Goal: Task Accomplishment & Management: Complete application form

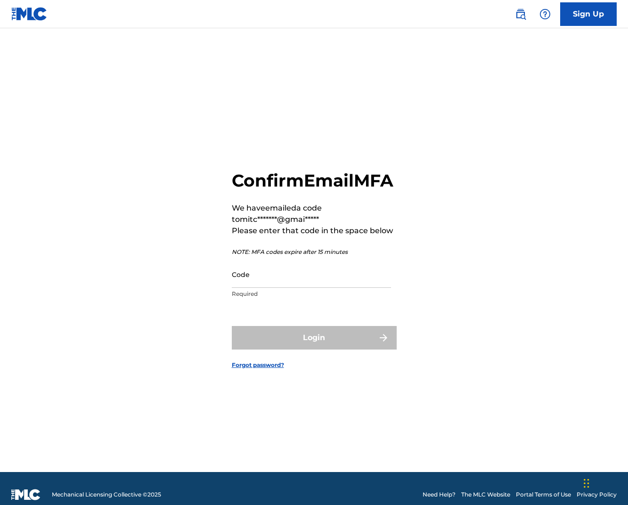
click at [269, 287] on input "Code" at bounding box center [311, 274] width 159 height 27
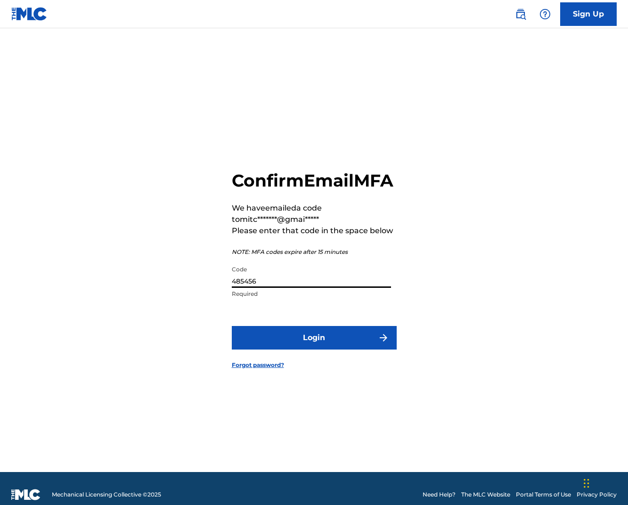
type input "485456"
click at [278, 350] on button "Login" at bounding box center [314, 338] width 165 height 24
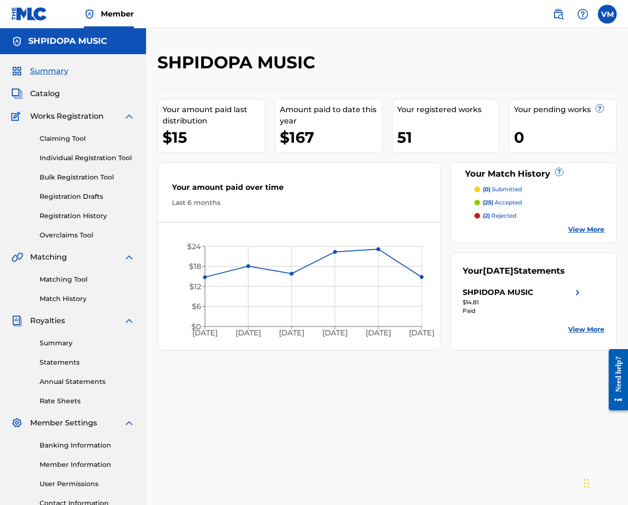
click at [504, 214] on p "(2) rejected" at bounding box center [499, 216] width 33 height 8
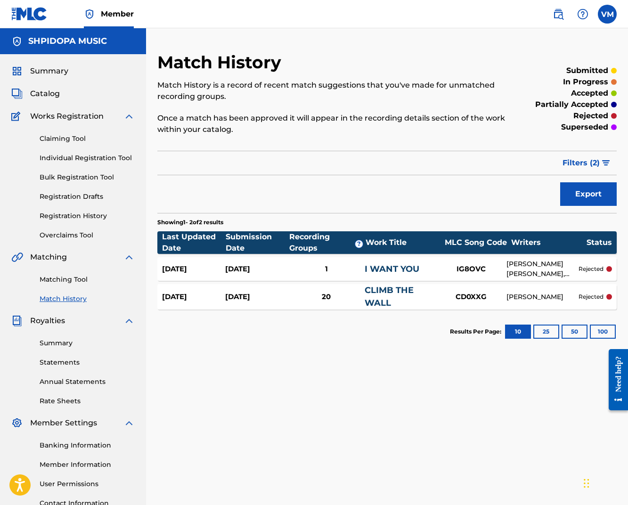
click at [509, 268] on div "JOB SMELTZER, PIM J G LATOUR, RAOUL VAN GRINSVEN, SARAH DONKER, VICTOR PARRIS M…" at bounding box center [543, 269] width 72 height 20
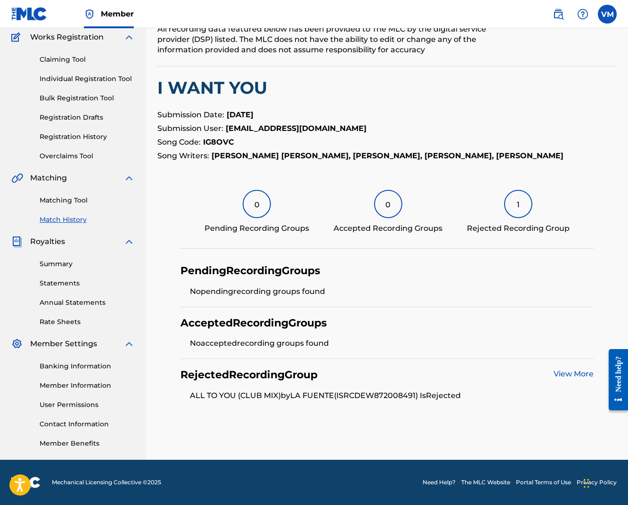
scroll to position [79, 0]
click at [567, 373] on link "View More" at bounding box center [574, 374] width 40 height 9
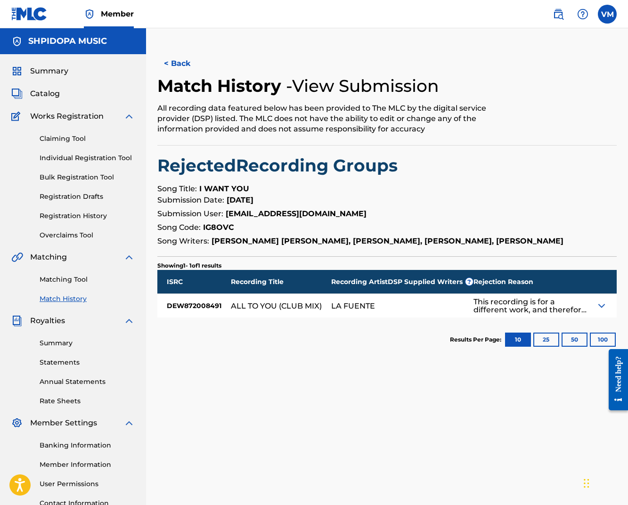
click at [601, 304] on img at bounding box center [601, 305] width 11 height 11
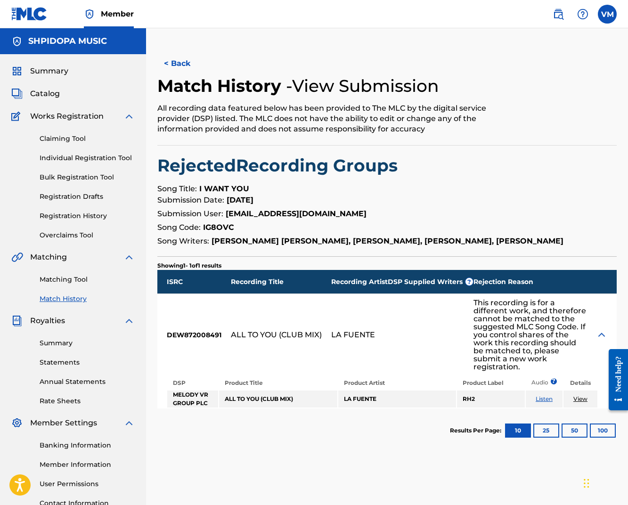
click at [546, 399] on link "Listen" at bounding box center [544, 398] width 17 height 7
click at [173, 60] on button "< Back" at bounding box center [185, 64] width 57 height 24
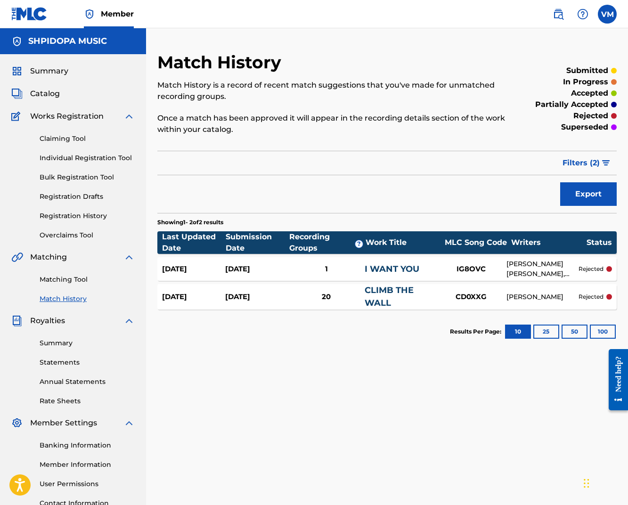
click at [56, 136] on link "Claiming Tool" at bounding box center [87, 139] width 95 height 10
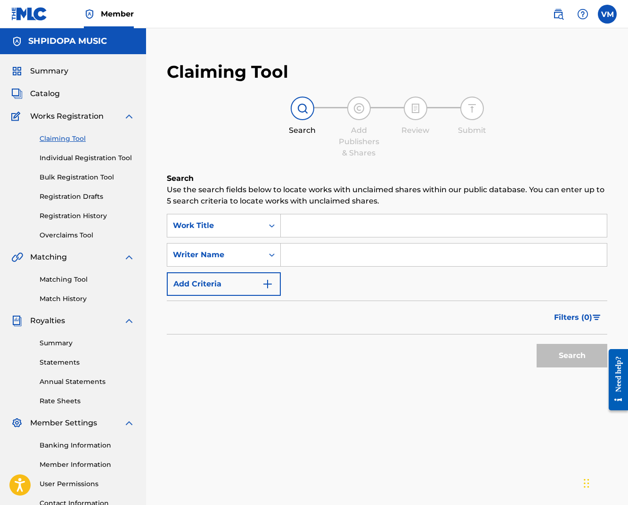
click at [386, 226] on input "Search Form" at bounding box center [444, 225] width 326 height 23
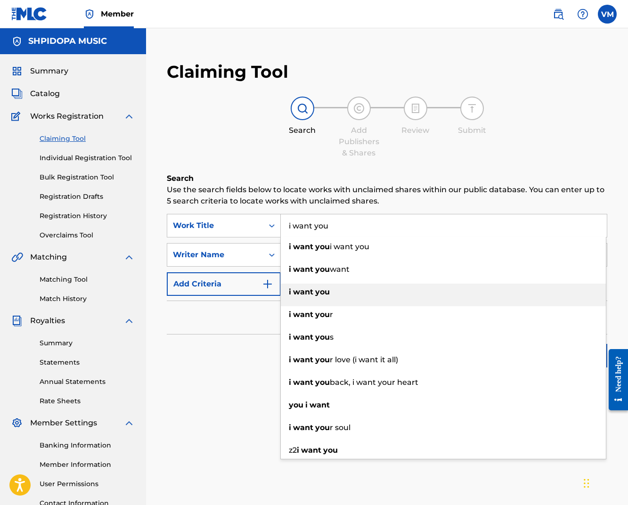
type input "i want you"
click at [346, 288] on div "i want you" at bounding box center [443, 292] width 325 height 17
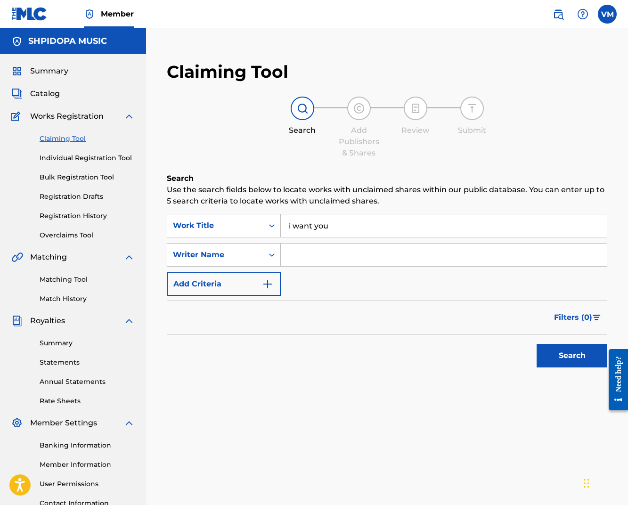
click at [326, 255] on input "Search Form" at bounding box center [444, 255] width 326 height 23
drag, startPoint x: 346, startPoint y: 266, endPoint x: 554, endPoint y: 349, distance: 223.6
click at [554, 349] on button "Search" at bounding box center [572, 356] width 71 height 24
click at [378, 255] on input "victor Romeo" at bounding box center [444, 255] width 326 height 23
type input "Victor Parris Mitchell"
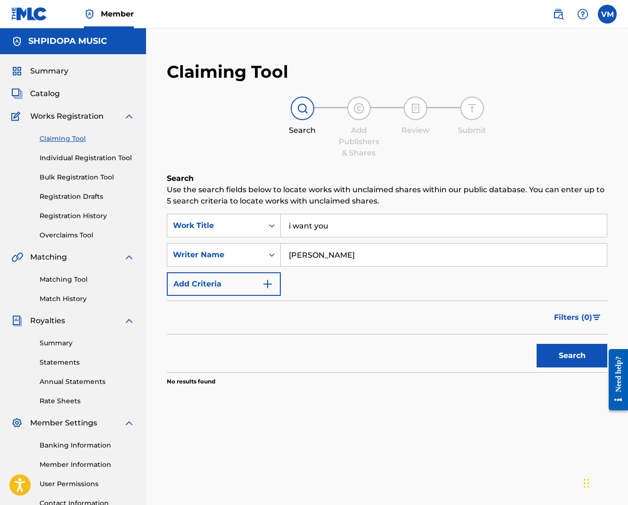
click at [576, 350] on button "Search" at bounding box center [572, 356] width 71 height 24
click at [386, 254] on input "Victor Parris Mitchell" at bounding box center [444, 255] width 326 height 23
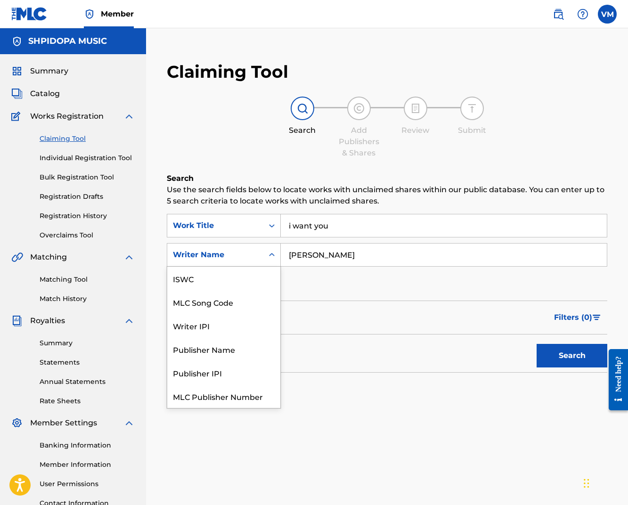
scroll to position [24, 0]
drag, startPoint x: 386, startPoint y: 254, endPoint x: 270, endPoint y: 258, distance: 116.0
click at [270, 258] on icon "Search Form" at bounding box center [271, 254] width 9 height 9
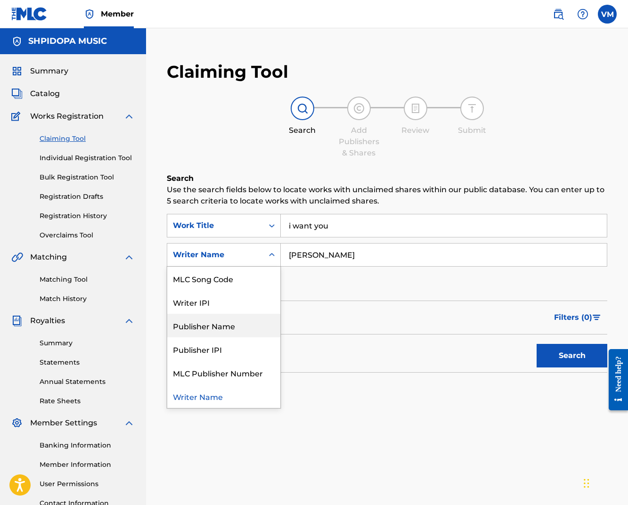
click at [271, 327] on div "Publisher Name" at bounding box center [223, 326] width 113 height 24
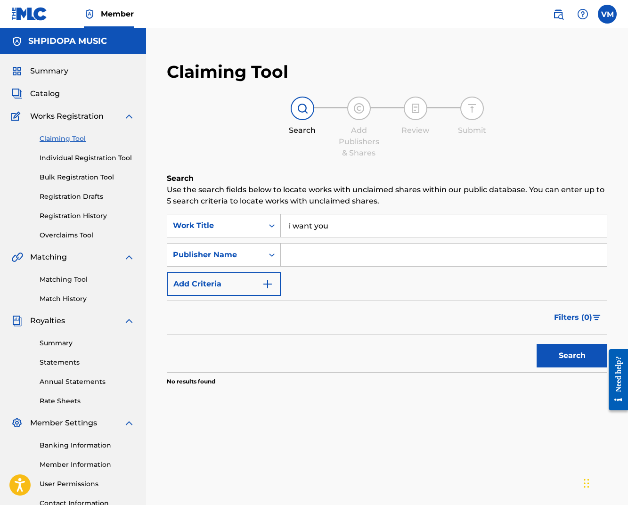
click at [326, 254] on input "Search Form" at bounding box center [444, 255] width 326 height 23
type input "shpidopa music"
click at [572, 354] on button "Search" at bounding box center [572, 356] width 71 height 24
click at [271, 256] on icon "Search Form" at bounding box center [271, 254] width 9 height 9
click at [361, 257] on input "shpidopa music" at bounding box center [444, 255] width 326 height 23
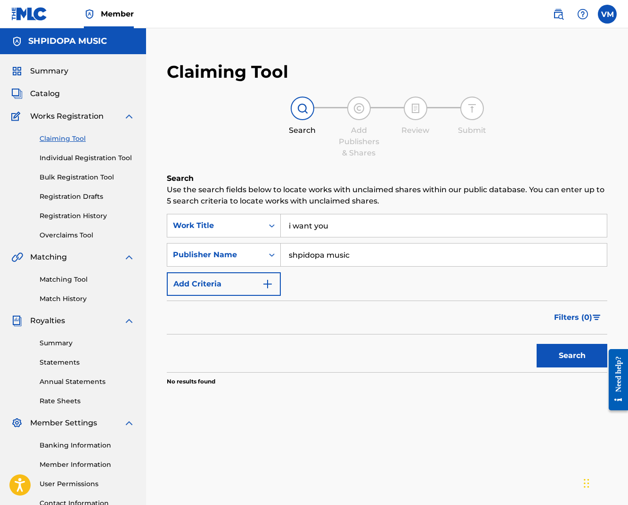
click at [267, 280] on img "Search Form" at bounding box center [267, 284] width 11 height 11
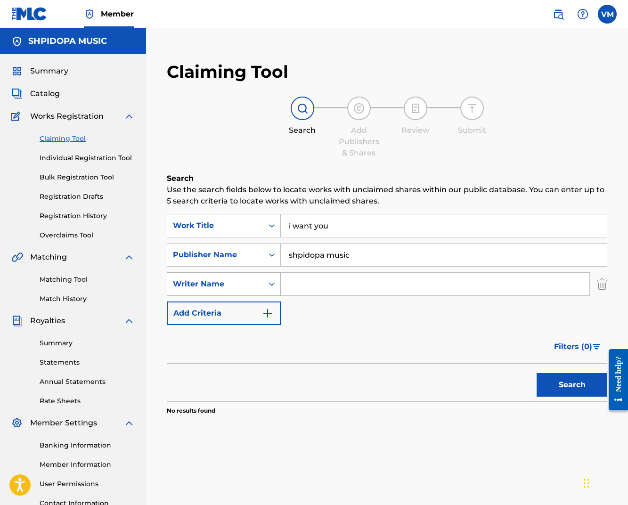
click at [271, 276] on div "Search Form" at bounding box center [271, 284] width 17 height 17
click at [306, 285] on input "Search Form" at bounding box center [435, 284] width 309 height 23
click at [613, 85] on div "Claiming Tool Search Add Publishers & Shares Review Submit Search Use the searc…" at bounding box center [387, 262] width 460 height 420
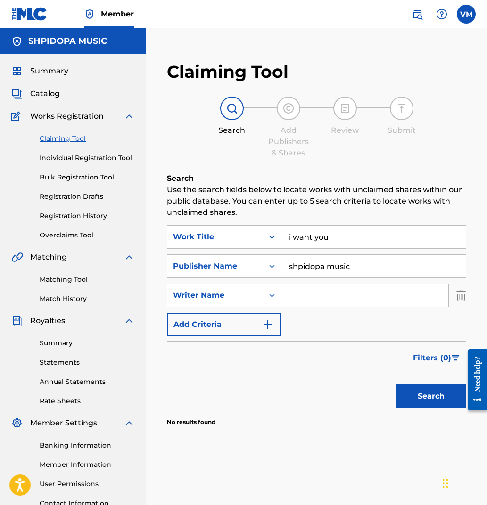
click at [358, 268] on input "shpidopa music" at bounding box center [373, 266] width 185 height 23
paste input "CONCORD SOUNDS"
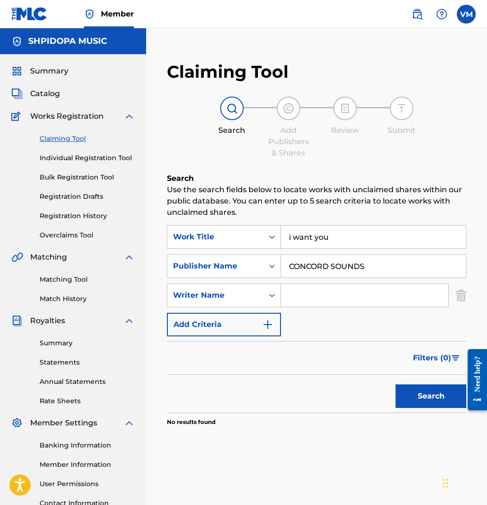
type input "CONCORD SOUNDS"
click at [437, 398] on button "Search" at bounding box center [430, 397] width 71 height 24
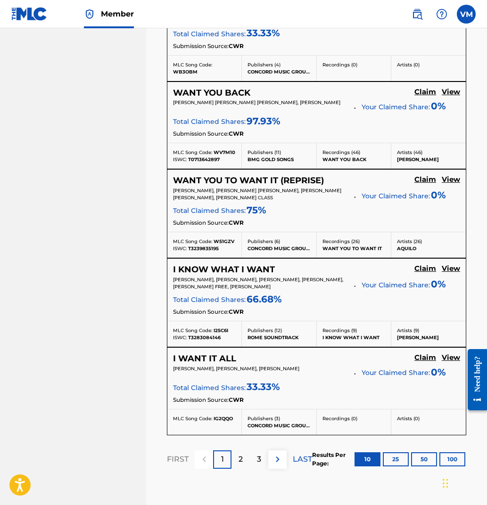
scroll to position [878, 0]
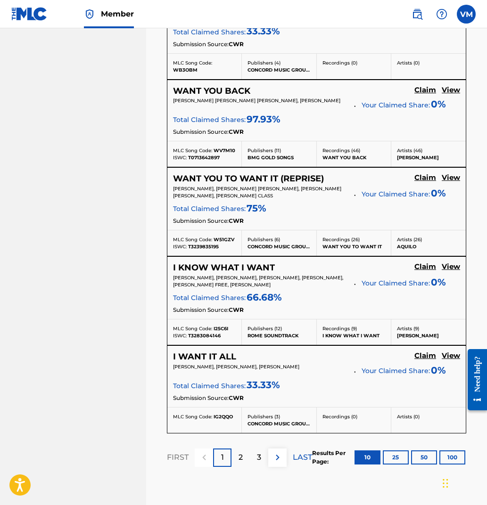
click at [275, 456] on img at bounding box center [277, 457] width 11 height 11
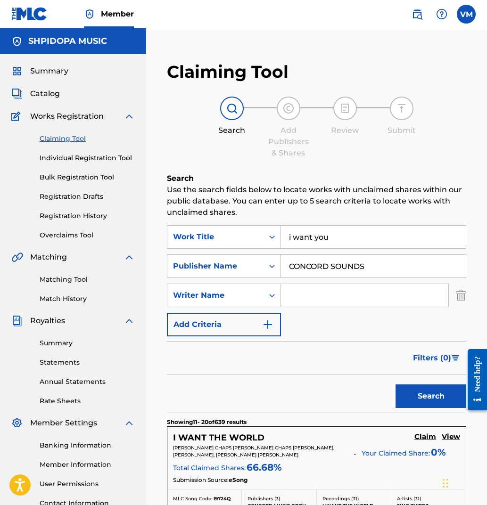
scroll to position [0, 0]
click at [368, 269] on input "CONCORD SOUNDS" at bounding box center [373, 266] width 185 height 23
paste input "COLOURFULL MUSIC"
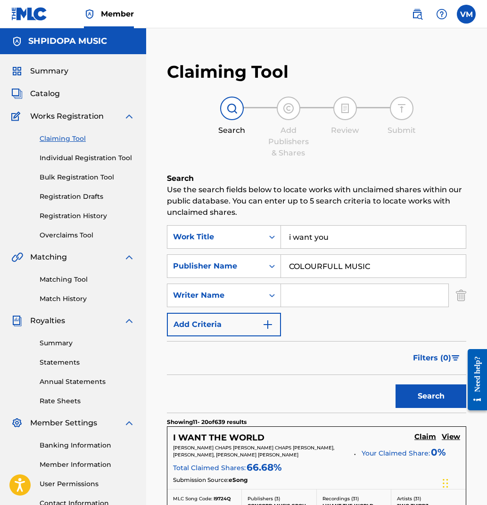
type input "COLOURFULL MUSIC"
click at [434, 392] on button "Search" at bounding box center [430, 397] width 71 height 24
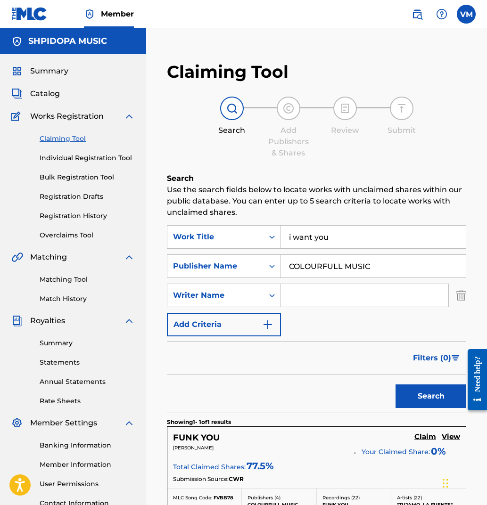
click at [371, 265] on input "COLOURFULL MUSIC" at bounding box center [373, 266] width 185 height 23
paste input "BE YOURSELF PUBLISHING"
type input "BE YOURSELF PUBLISHING"
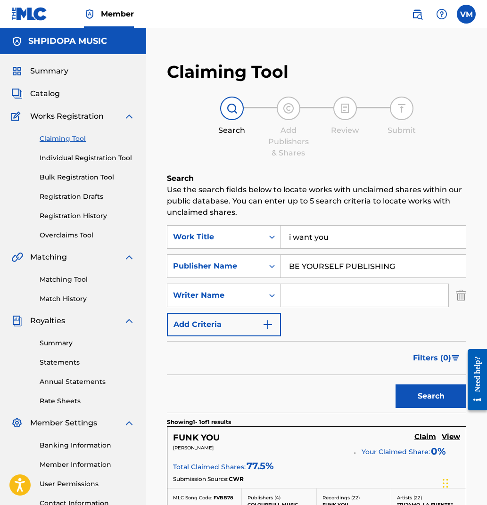
click at [422, 393] on button "Search" at bounding box center [430, 397] width 71 height 24
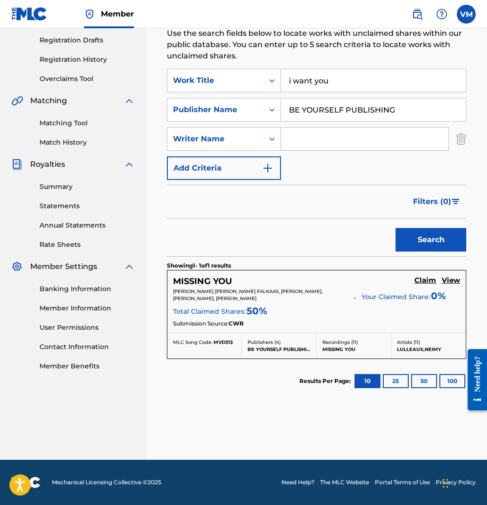
click at [394, 381] on button "25" at bounding box center [396, 381] width 26 height 14
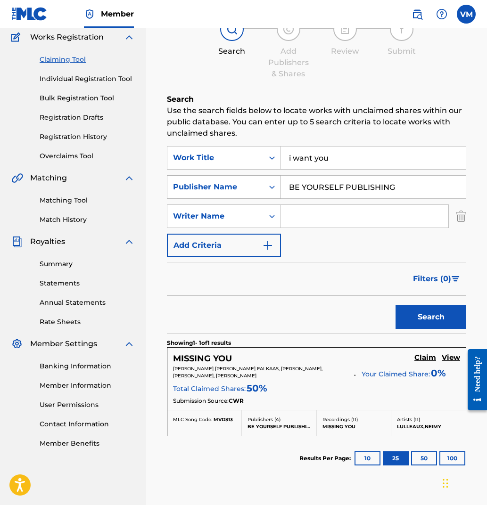
click at [273, 185] on icon "Search Form" at bounding box center [271, 186] width 9 height 9
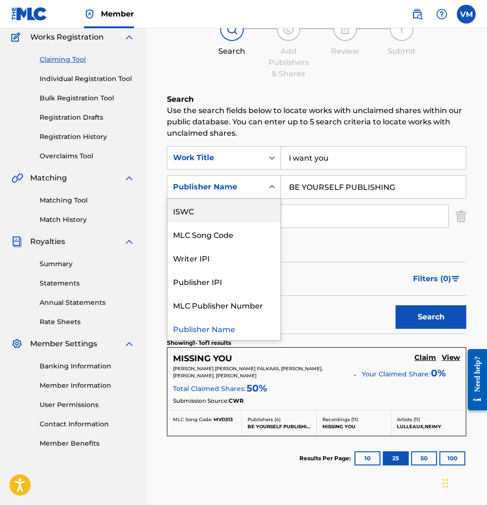
click at [220, 220] on div "ISWC" at bounding box center [223, 211] width 113 height 24
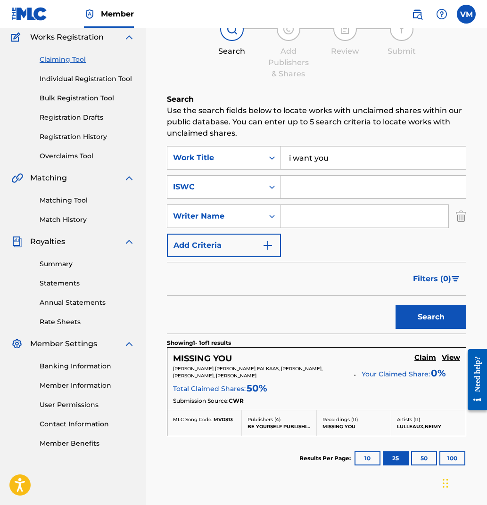
click at [306, 193] on input "Search Form" at bounding box center [373, 187] width 185 height 23
paste input "T3127668519"
type input "T3127668519"
click at [443, 317] on button "Search" at bounding box center [430, 317] width 71 height 24
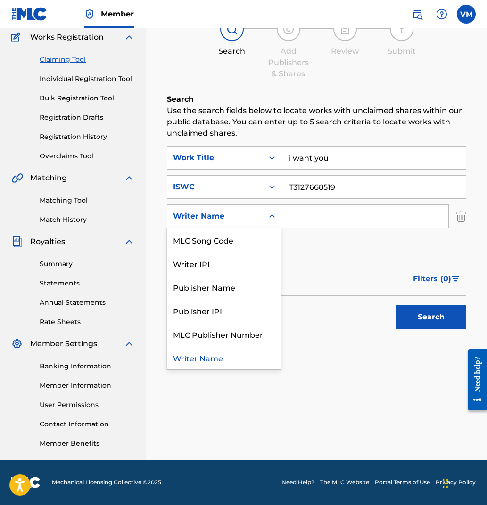
click at [272, 214] on icon "Search Form" at bounding box center [271, 216] width 9 height 9
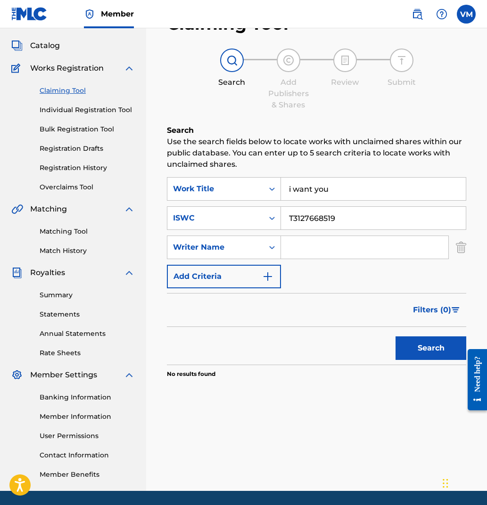
scroll to position [46, 0]
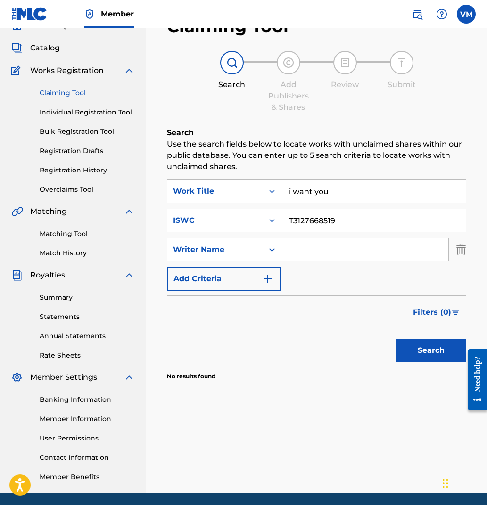
click at [71, 111] on link "Individual Registration Tool" at bounding box center [87, 112] width 95 height 10
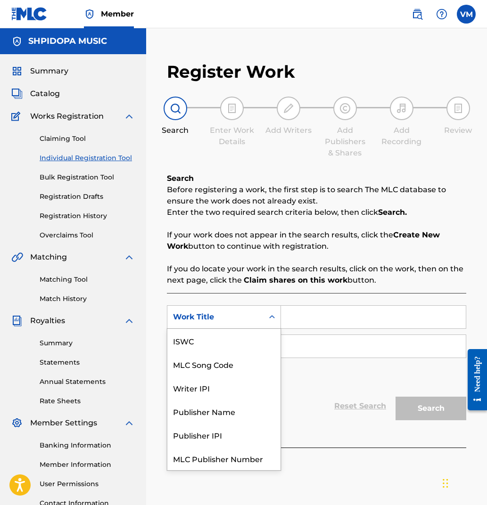
click at [268, 317] on icon "Search Form" at bounding box center [271, 316] width 9 height 9
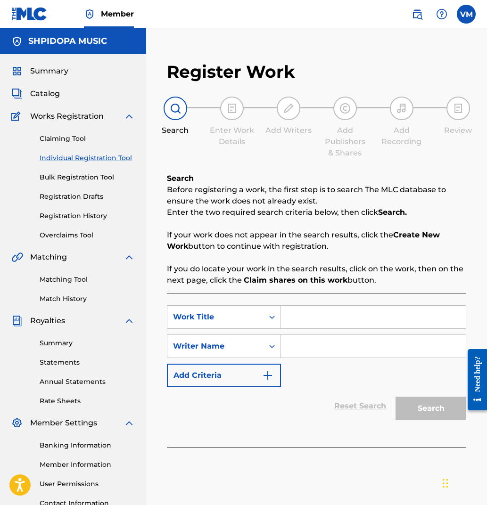
click at [308, 313] on input "Search Form" at bounding box center [373, 317] width 185 height 23
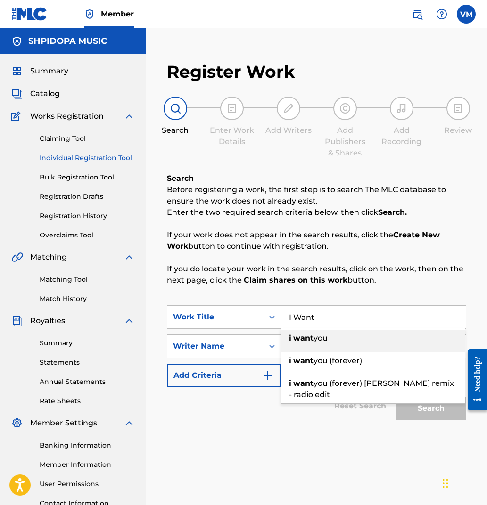
click at [317, 343] on div "i want you" at bounding box center [373, 338] width 184 height 17
type input "i want you"
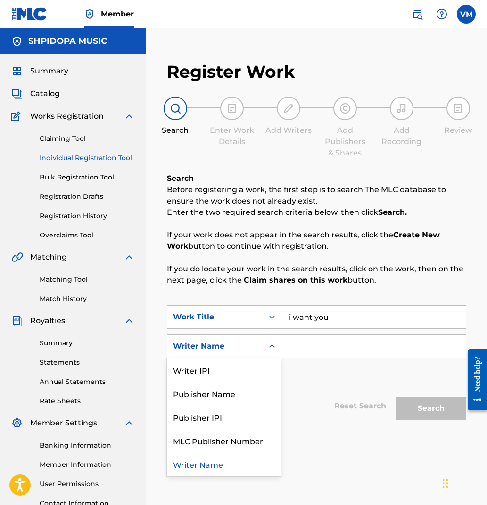
click at [271, 345] on icon "Search Form" at bounding box center [272, 346] width 6 height 3
click at [241, 364] on div "Writer IPI" at bounding box center [223, 370] width 113 height 24
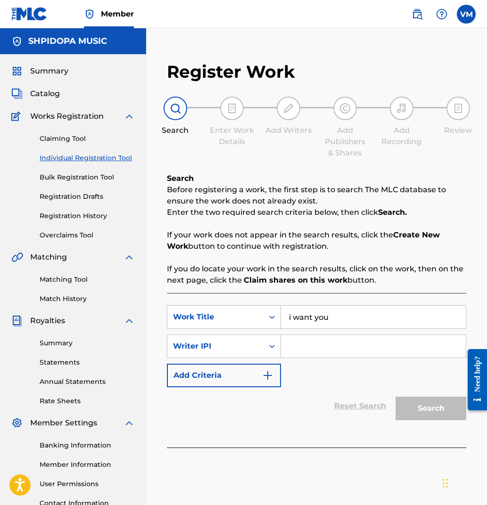
click at [269, 374] on img "Search Form" at bounding box center [267, 375] width 11 height 11
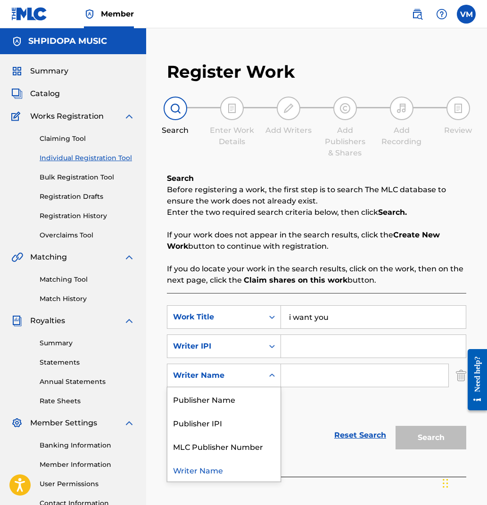
click at [272, 374] on icon "Search Form" at bounding box center [271, 375] width 9 height 9
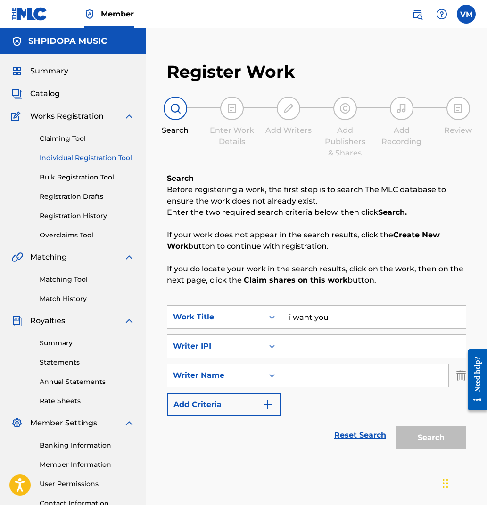
paste input "208681759"
type input "208681759"
click at [294, 376] on input "Search Form" at bounding box center [364, 375] width 167 height 23
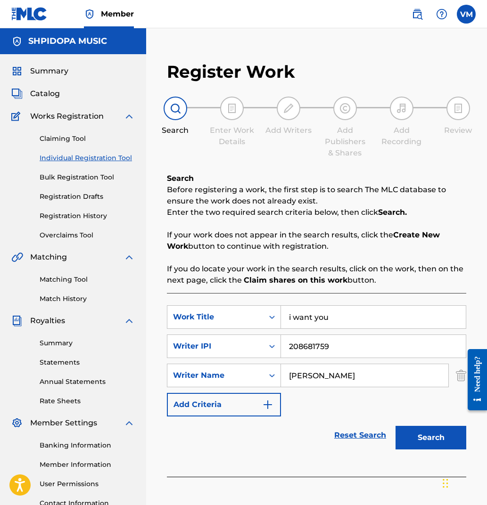
type input "[PERSON_NAME]"
click at [439, 434] on button "Search" at bounding box center [430, 438] width 71 height 24
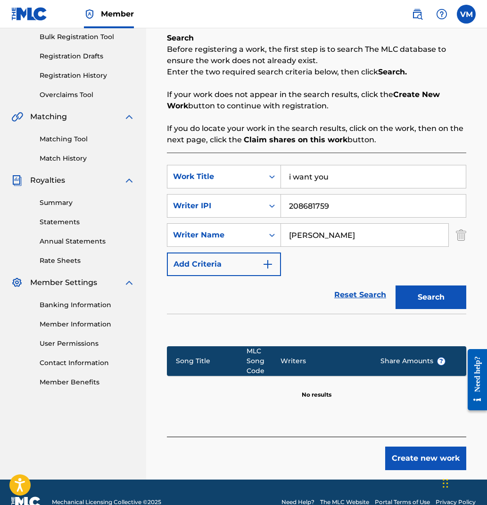
scroll to position [148, 0]
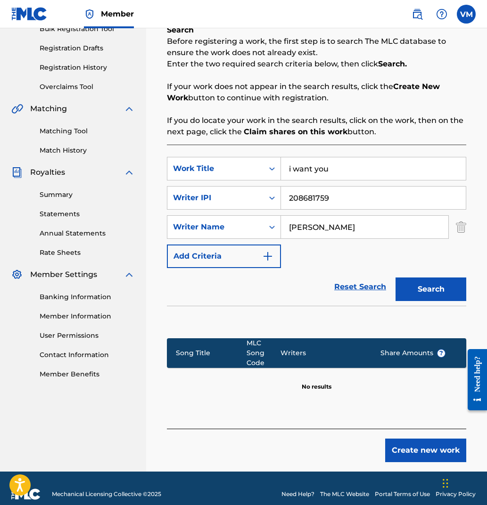
click at [428, 439] on button "Create new work" at bounding box center [425, 451] width 81 height 24
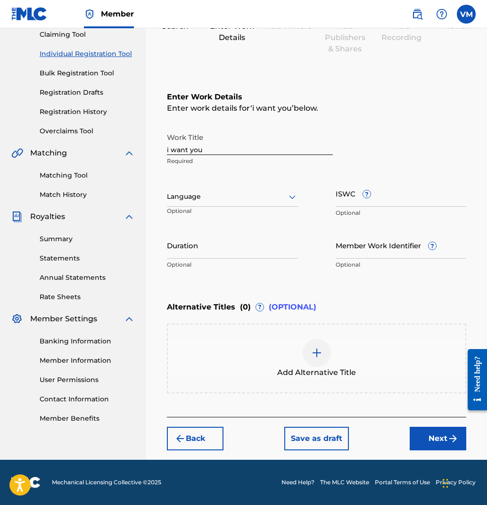
click at [293, 196] on icon at bounding box center [292, 196] width 11 height 11
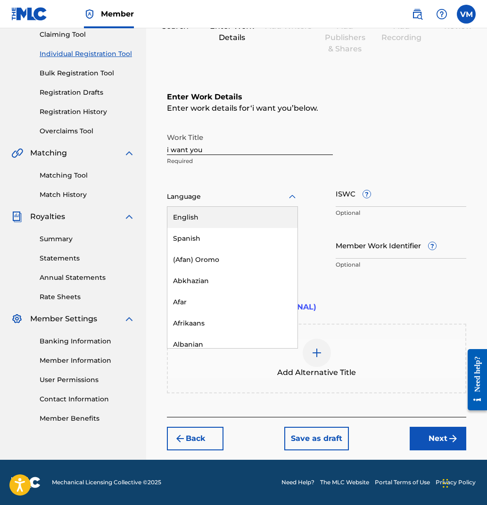
click at [272, 212] on div "English" at bounding box center [232, 217] width 130 height 21
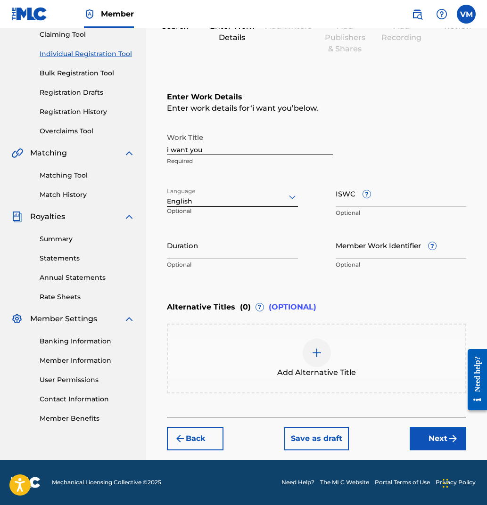
click at [248, 249] on input "Duration" at bounding box center [232, 245] width 131 height 27
click at [384, 197] on input "ISWC ?" at bounding box center [401, 193] width 131 height 27
paste input "T3127668519"
type input "T3127668519"
click at [234, 248] on input "Duration" at bounding box center [232, 245] width 131 height 27
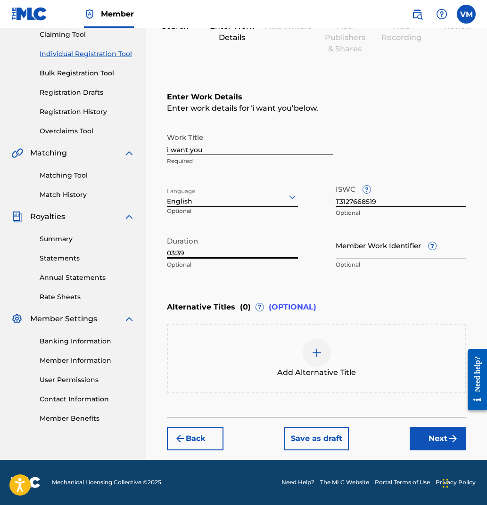
type input "03:39"
click at [220, 149] on input "i want you" at bounding box center [250, 141] width 166 height 27
type input "i want you"
click at [431, 433] on button "Next" at bounding box center [438, 439] width 57 height 24
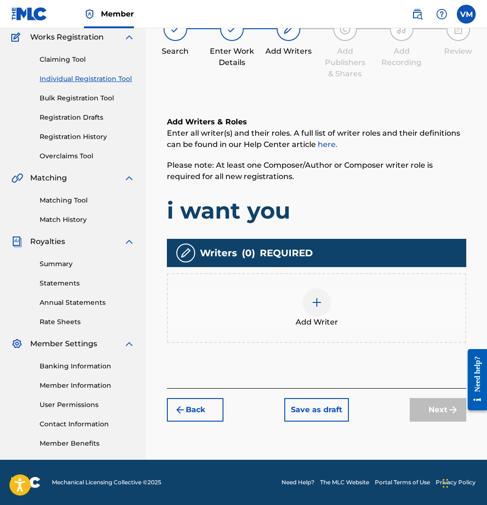
click at [312, 303] on img at bounding box center [316, 302] width 11 height 11
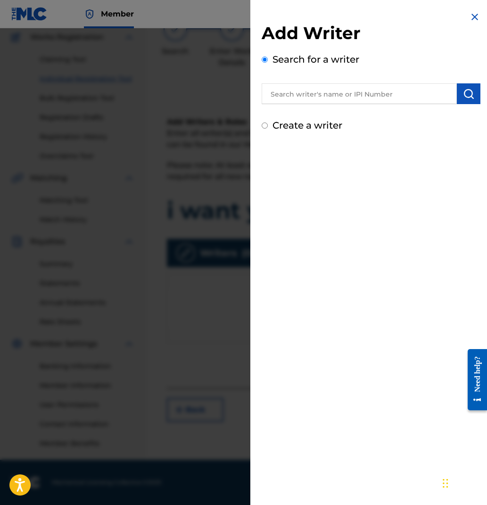
click at [263, 126] on input "Create a writer" at bounding box center [265, 126] width 6 height 6
radio input "false"
radio input "true"
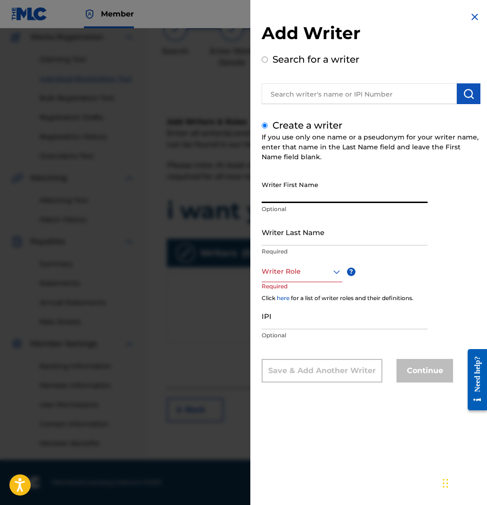
click at [296, 197] on input "Writer First Name" at bounding box center [345, 189] width 166 height 27
type input "[PERSON_NAME]"
click at [418, 215] on div "Writer First Name Victor Optional" at bounding box center [345, 197] width 166 height 42
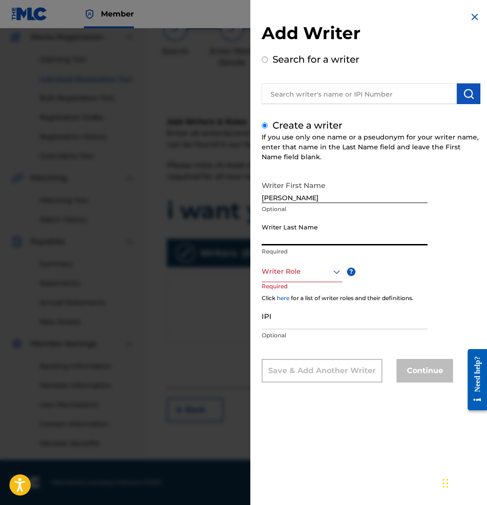
click at [349, 240] on input "Writer Last Name" at bounding box center [345, 232] width 166 height 27
type input "[PERSON_NAME]"
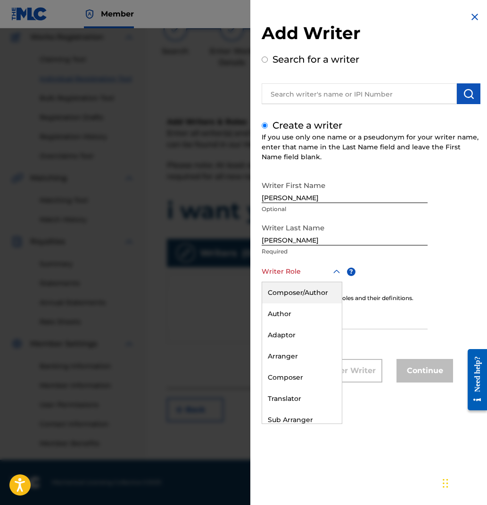
click at [335, 271] on icon at bounding box center [336, 272] width 7 height 4
click at [309, 321] on div "Author" at bounding box center [302, 314] width 80 height 21
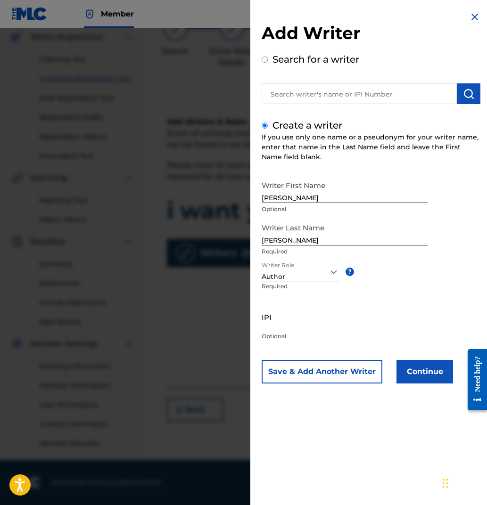
click at [304, 324] on input "IPI" at bounding box center [345, 317] width 166 height 27
paste input "208681759"
type input "208681759"
click at [436, 370] on button "Continue" at bounding box center [424, 372] width 57 height 24
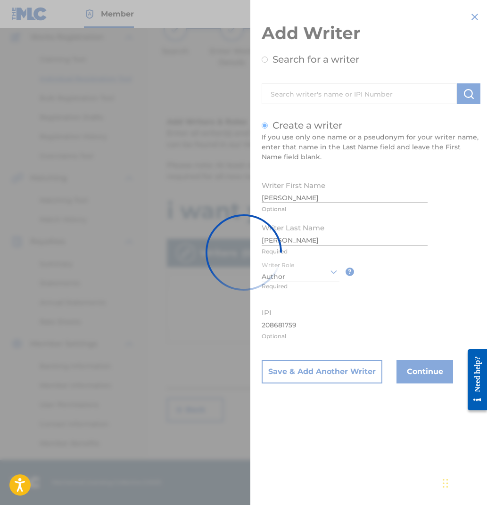
click at [424, 375] on div at bounding box center [243, 252] width 487 height 505
click at [343, 374] on div at bounding box center [243, 252] width 487 height 505
click at [472, 17] on div at bounding box center [243, 252] width 487 height 505
click at [470, 13] on div at bounding box center [243, 252] width 487 height 505
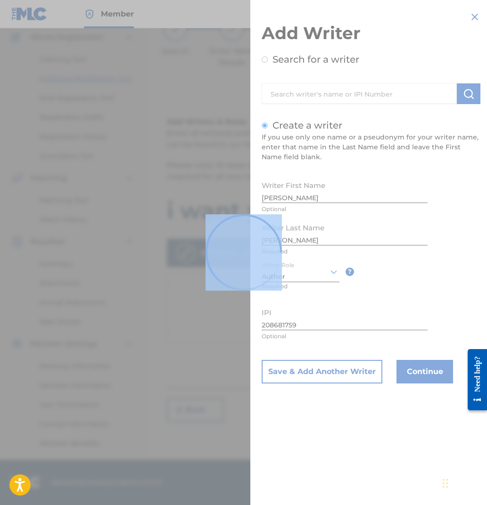
click at [470, 13] on div at bounding box center [243, 252] width 487 height 505
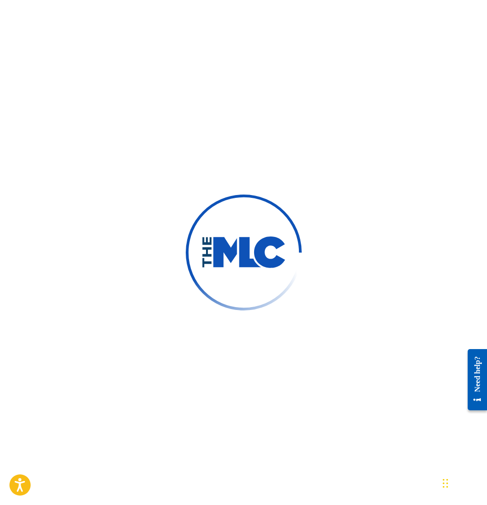
click at [281, 150] on div at bounding box center [243, 252] width 487 height 505
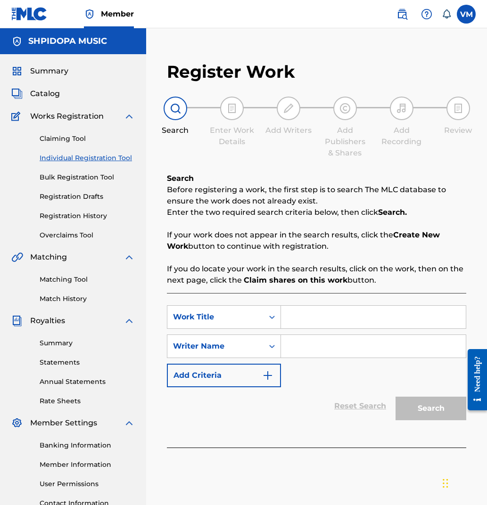
click at [295, 312] on input "Search Form" at bounding box center [373, 317] width 185 height 23
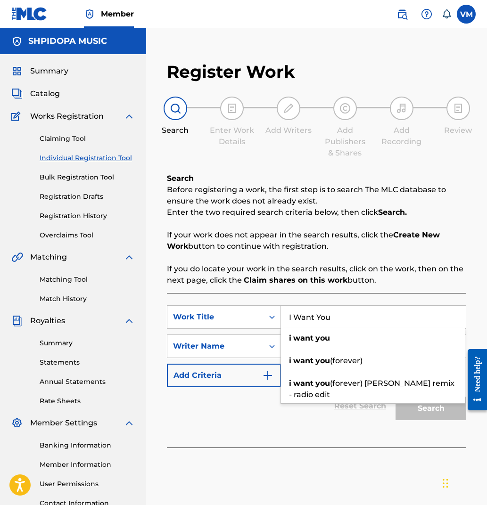
type input "I Want You"
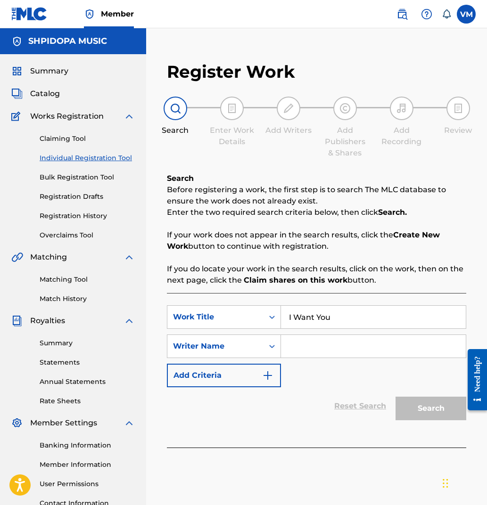
click at [240, 394] on div "Reset Search Search" at bounding box center [316, 406] width 299 height 38
click at [273, 344] on icon "Search Form" at bounding box center [271, 346] width 9 height 9
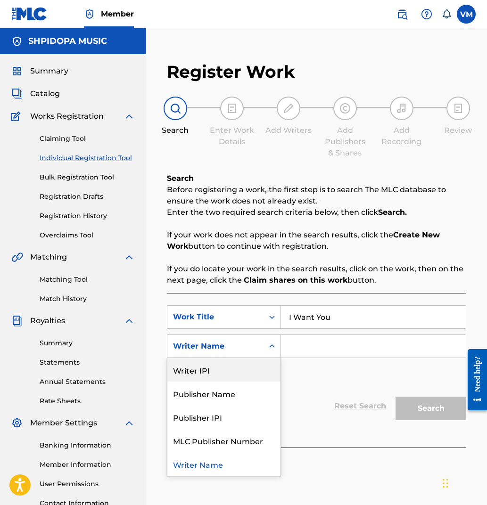
click at [242, 365] on div "Writer IPI" at bounding box center [223, 370] width 113 height 24
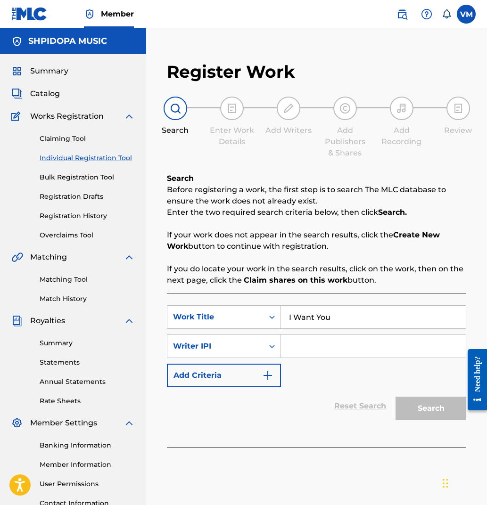
paste input "208681759"
type input "208681759"
click at [434, 405] on button "Search" at bounding box center [430, 409] width 71 height 24
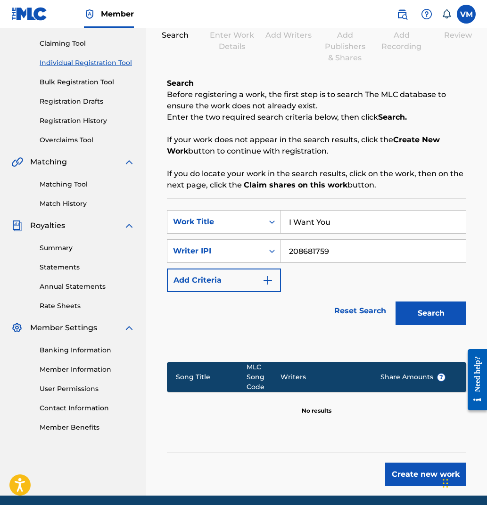
scroll to position [98, 0]
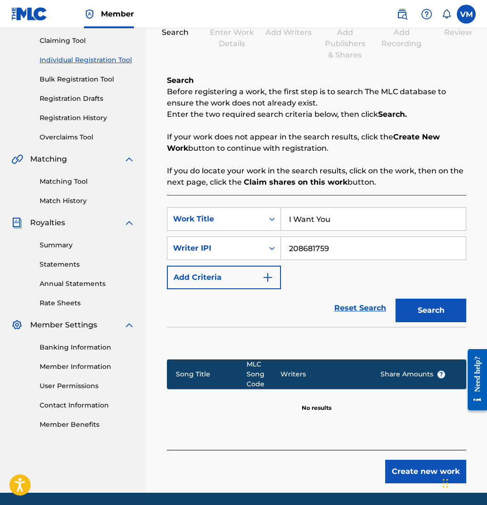
click at [403, 462] on button "Create new work" at bounding box center [425, 472] width 81 height 24
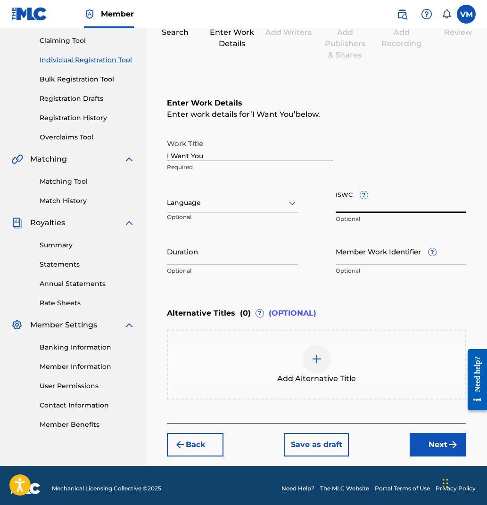
paste input "T3127668519"
type input "T3127668519"
click at [211, 258] on input "Duration" at bounding box center [232, 251] width 131 height 27
type input "03:39"
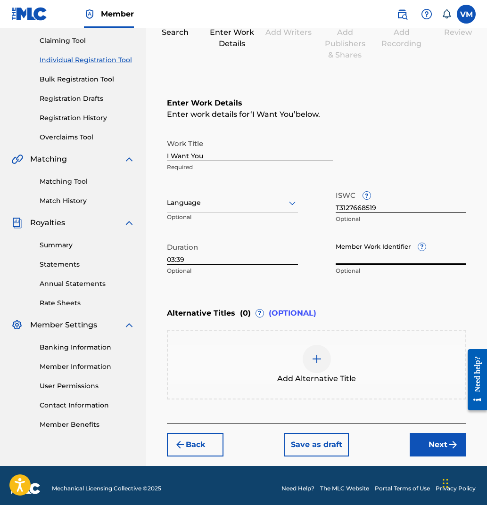
click at [394, 262] on input "Member Work Identifier ?" at bounding box center [401, 251] width 131 height 27
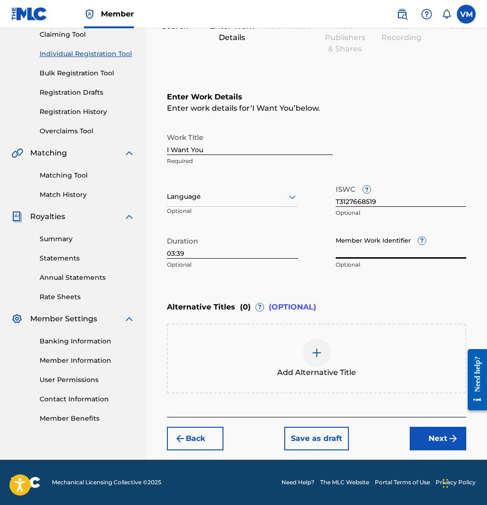
scroll to position [104, 0]
click at [433, 435] on button "Next" at bounding box center [438, 439] width 57 height 24
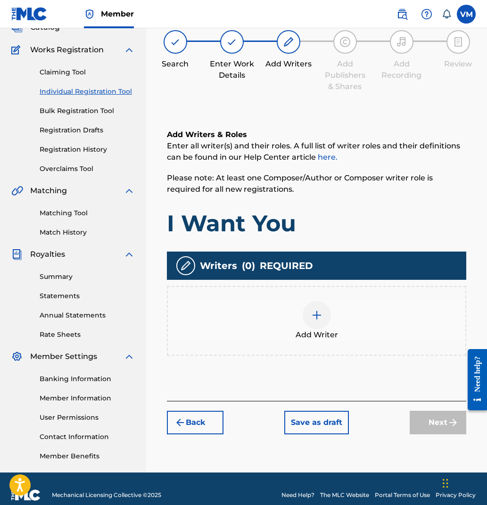
scroll to position [65, 0]
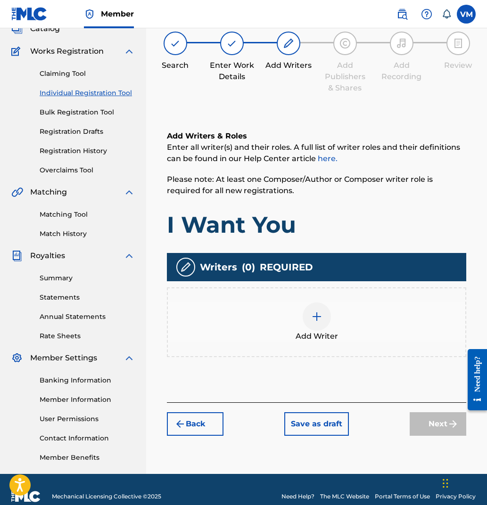
click at [314, 318] on img at bounding box center [316, 316] width 11 height 11
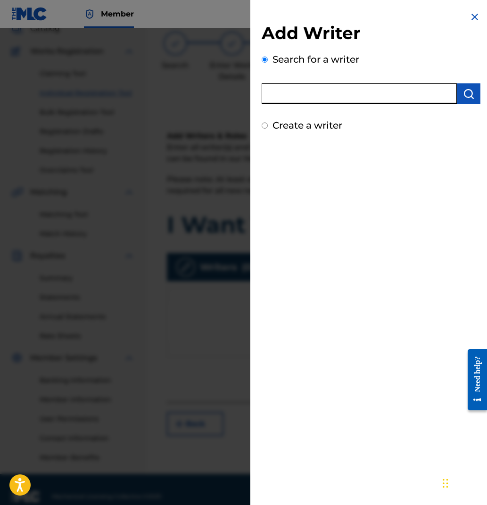
paste input "1164644159"
type input "1164644159"
click at [465, 96] on img "submit" at bounding box center [468, 93] width 11 height 11
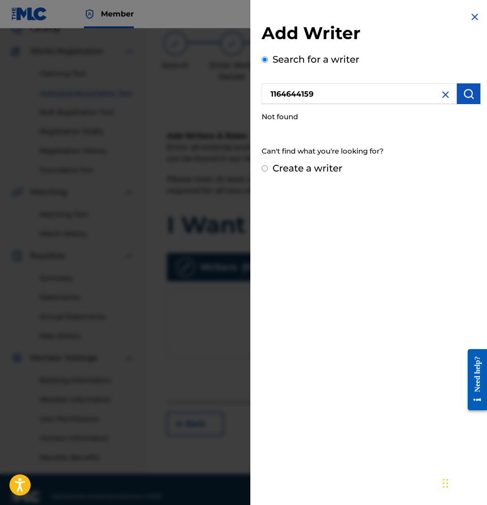
click at [265, 167] on input "Create a writer" at bounding box center [265, 168] width 6 height 6
radio input "false"
radio input "true"
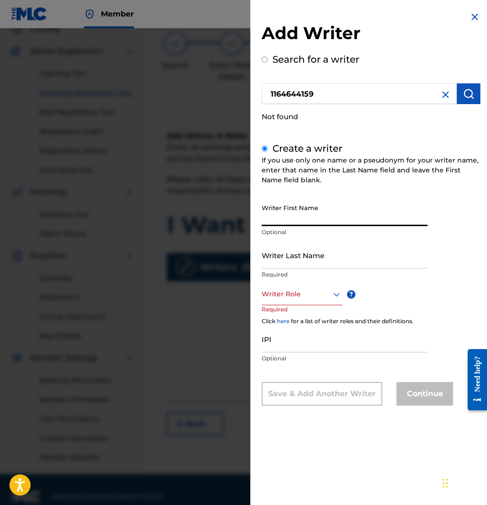
click at [288, 219] on input "Writer First Name" at bounding box center [345, 212] width 166 height 27
type input "[PERSON_NAME]"
click at [304, 261] on input "Writer Last Name" at bounding box center [345, 255] width 166 height 27
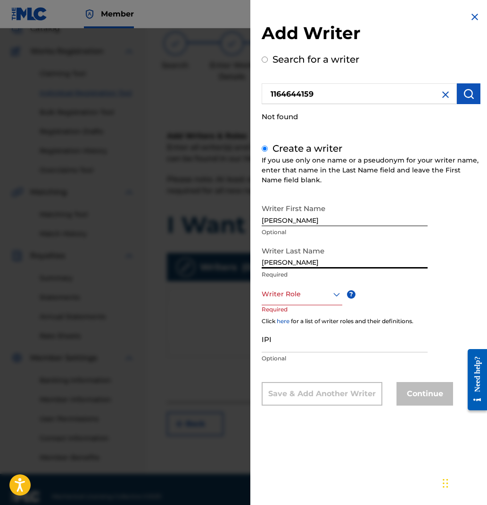
type input "[PERSON_NAME]"
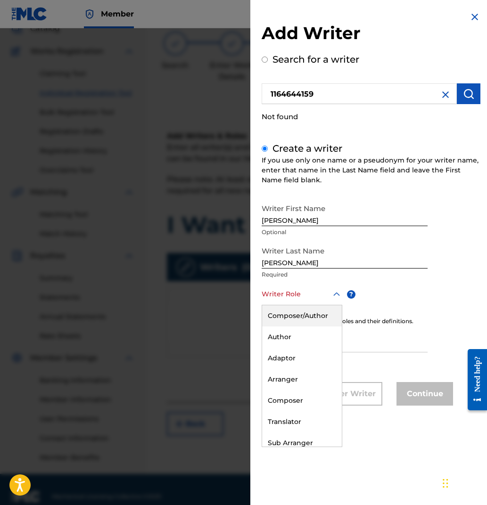
click at [331, 292] on icon at bounding box center [336, 294] width 11 height 11
click at [296, 397] on div "Composer" at bounding box center [302, 400] width 80 height 21
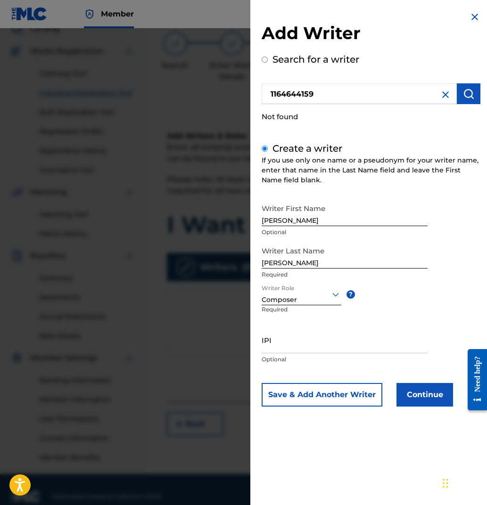
click at [295, 349] on input "IPI" at bounding box center [345, 340] width 166 height 27
paste input "1164644159"
type input "1164644159"
click at [353, 396] on button "Save & Add Another Writer" at bounding box center [322, 395] width 121 height 24
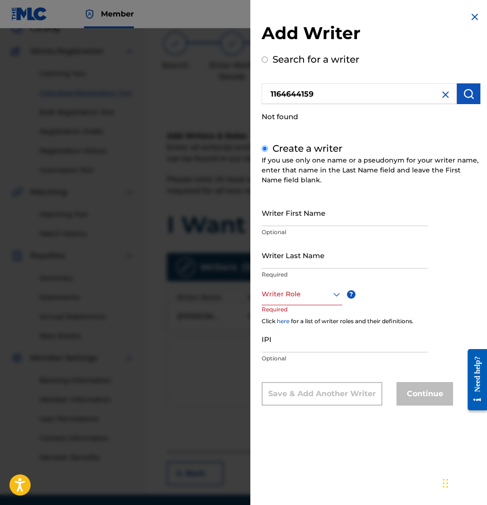
click at [337, 291] on icon at bounding box center [336, 294] width 11 height 11
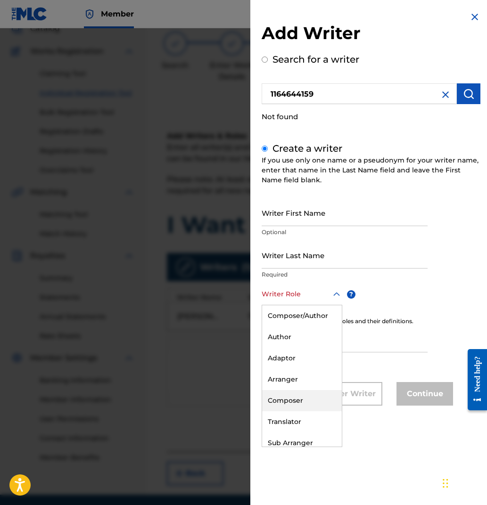
click at [294, 395] on div "Composer" at bounding box center [302, 400] width 80 height 21
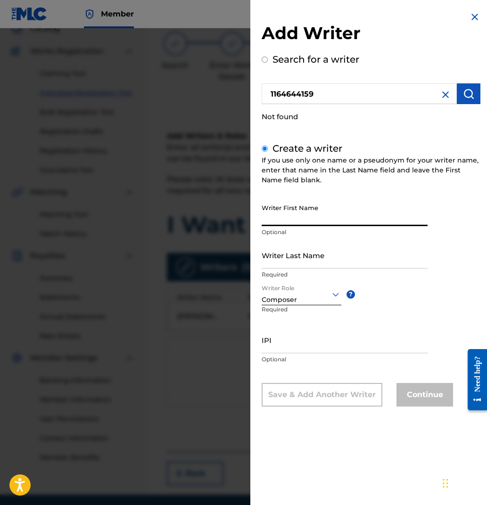
paste input "[PERSON_NAME]"
type input "[PERSON_NAME]"
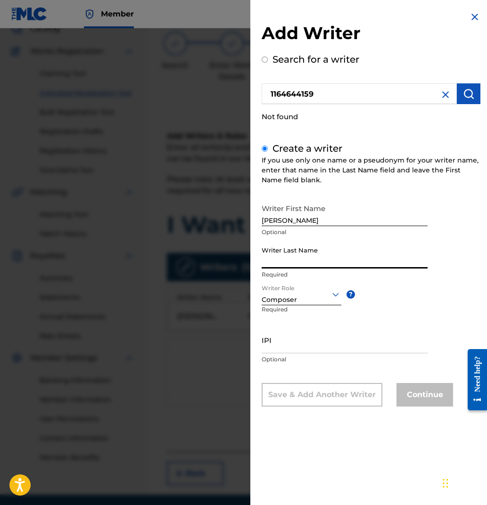
paste input "GRINSVEN VAN"
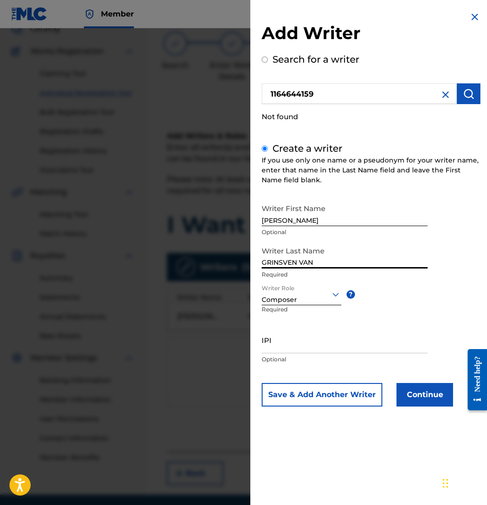
type input "GRINSVEN VAN"
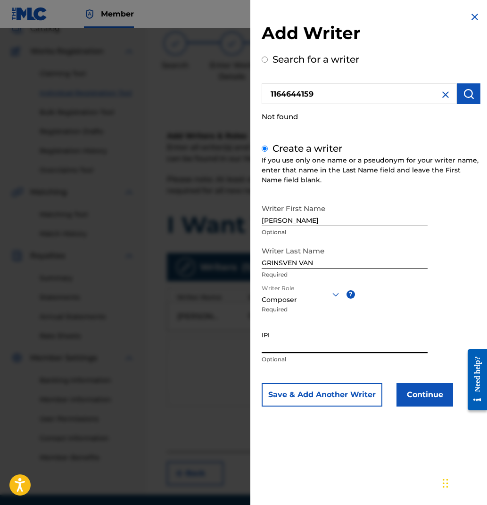
paste input "259658513"
type input "259658513"
click at [320, 398] on button "Save & Add Another Writer" at bounding box center [322, 395] width 121 height 24
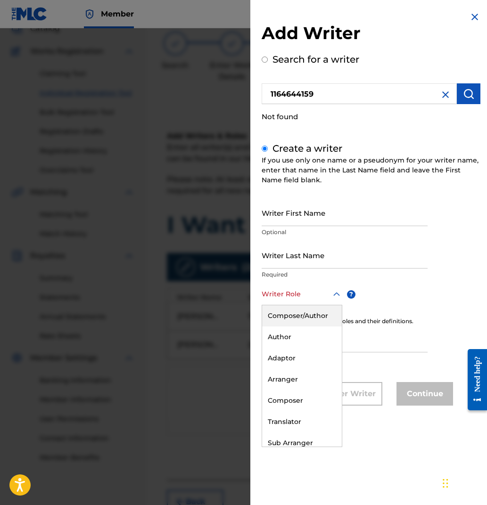
click at [334, 291] on icon at bounding box center [336, 294] width 11 height 11
click at [291, 395] on div "Composer" at bounding box center [302, 400] width 80 height 21
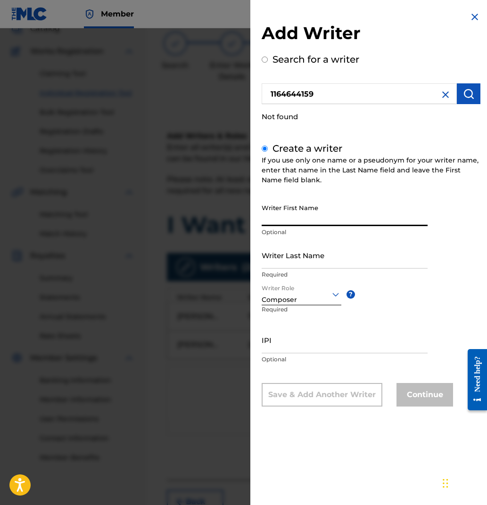
paste input "PIM [PERSON_NAME]"
type input "PIM [PERSON_NAME]"
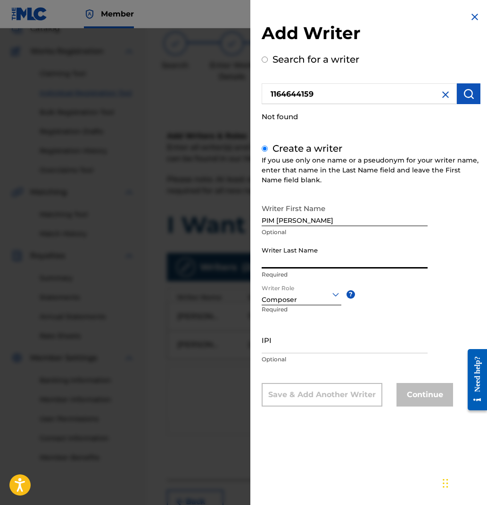
paste input "[PERSON_NAME]"
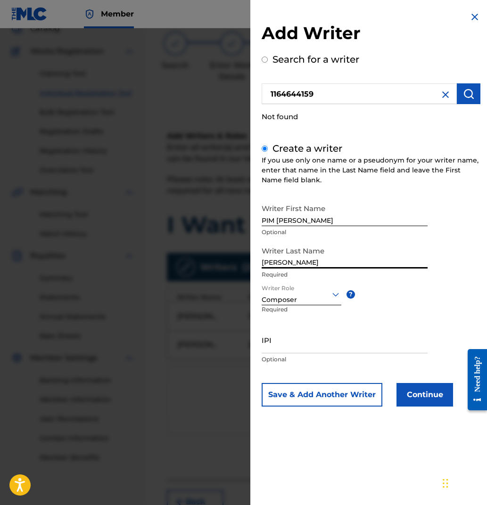
type input "[PERSON_NAME]"
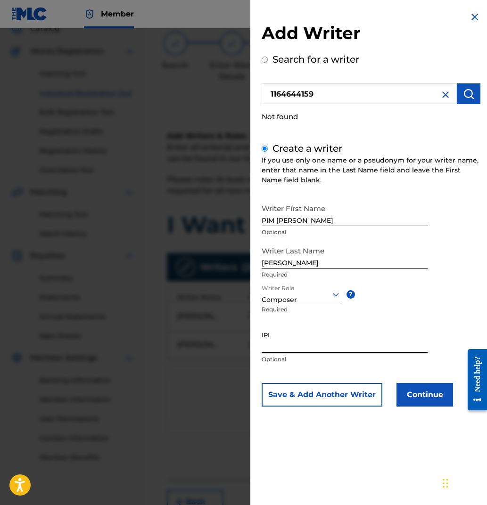
paste input "811738446"
type input "811738446"
click at [297, 395] on button "Save & Add Another Writer" at bounding box center [322, 395] width 121 height 24
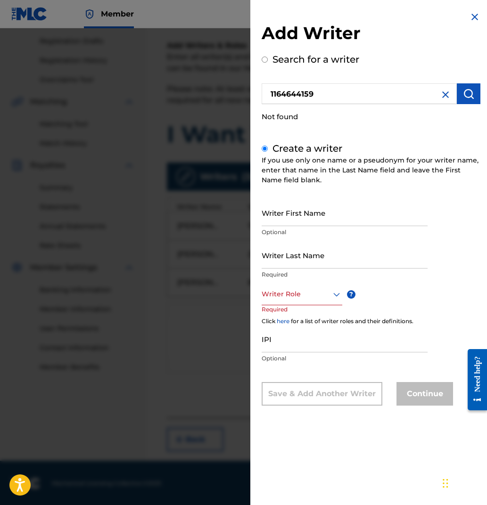
scroll to position [156, 0]
click at [337, 291] on icon at bounding box center [336, 294] width 11 height 11
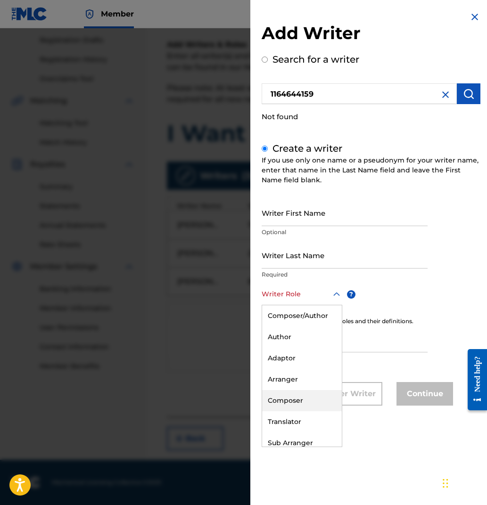
click at [295, 394] on div "Composer" at bounding box center [302, 400] width 80 height 21
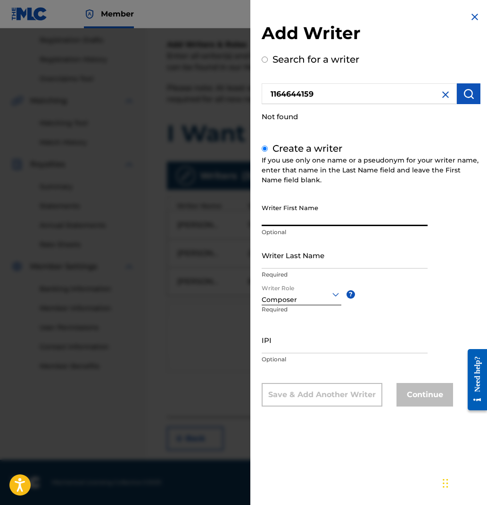
paste input "JOB W P"
type input "JOB W P"
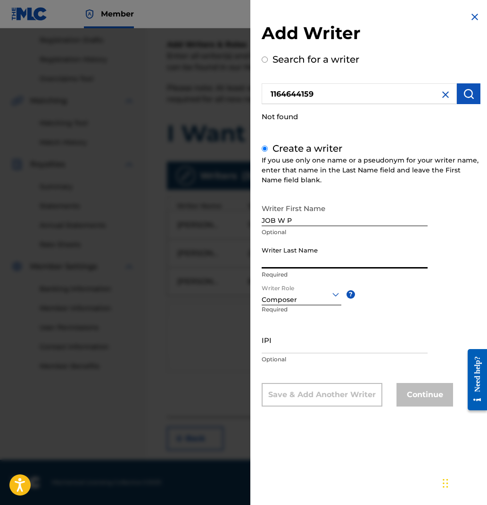
paste input "[PERSON_NAME]"
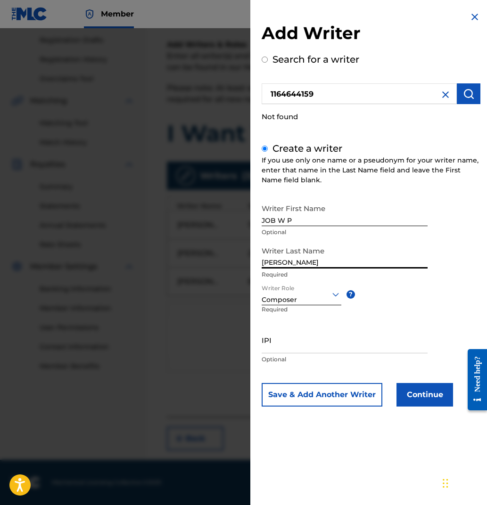
type input "[PERSON_NAME]"
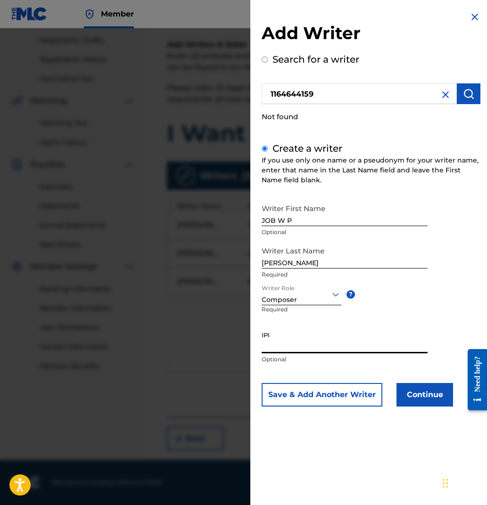
paste input "584330055"
type input "584330055"
click at [416, 391] on button "Continue" at bounding box center [424, 395] width 57 height 24
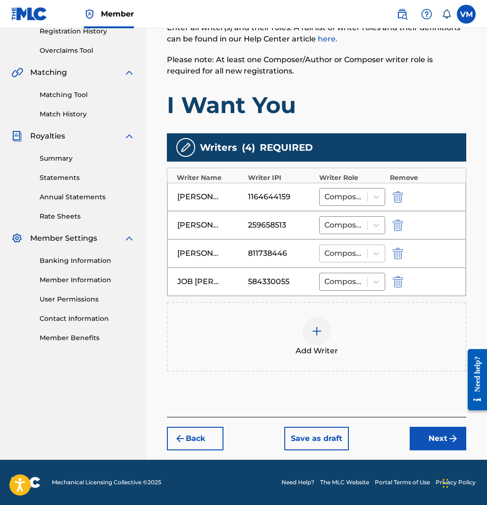
scroll to position [185, 0]
click at [316, 329] on img at bounding box center [316, 331] width 11 height 11
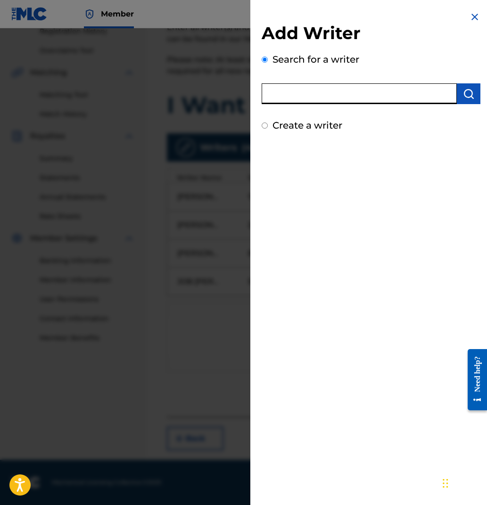
click at [302, 96] on input "text" at bounding box center [359, 93] width 195 height 21
paste input "208681759"
type input "208681759"
click at [468, 95] on img "submit" at bounding box center [468, 93] width 11 height 11
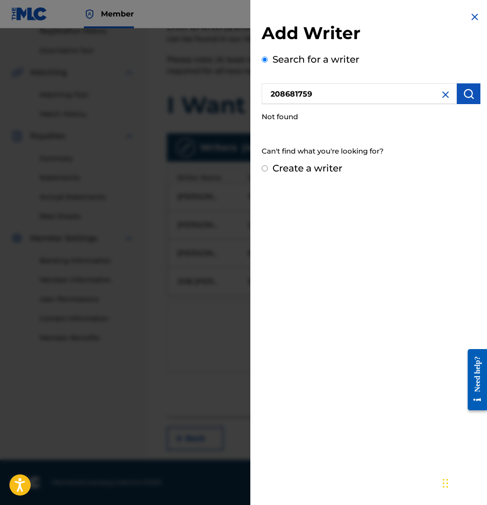
click at [262, 168] on input "Create a writer" at bounding box center [265, 168] width 6 height 6
radio input "false"
radio input "true"
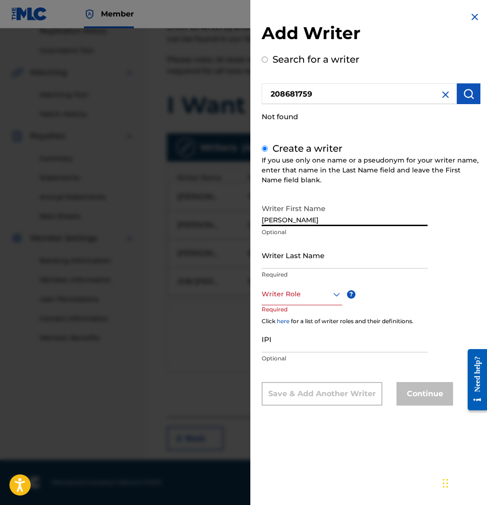
type input "[PERSON_NAME]"
click at [352, 269] on div "Writer Last Name Required" at bounding box center [345, 263] width 166 height 42
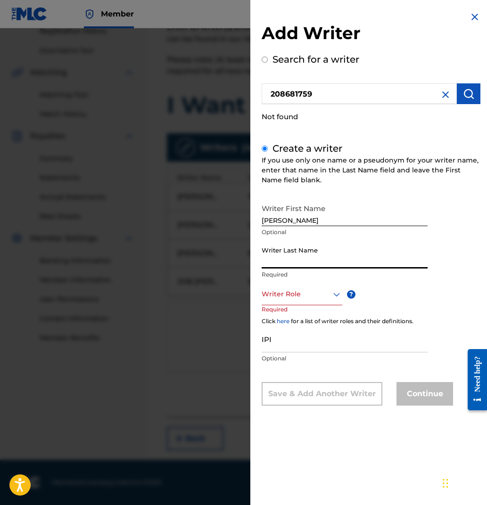
click at [349, 260] on input "Writer Last Name" at bounding box center [345, 255] width 166 height 27
type input "[PERSON_NAME]"
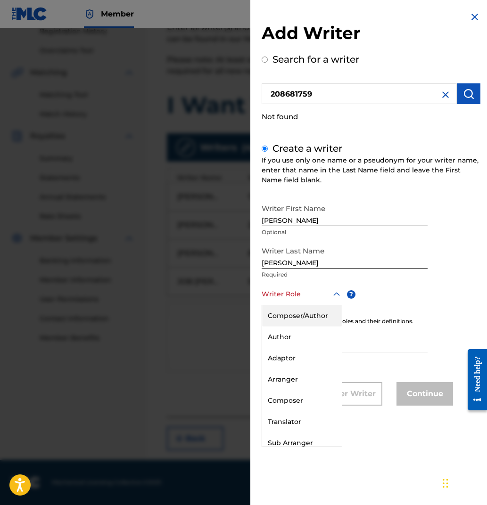
click at [334, 295] on icon at bounding box center [336, 294] width 11 height 11
click at [306, 329] on div "Author" at bounding box center [302, 337] width 80 height 21
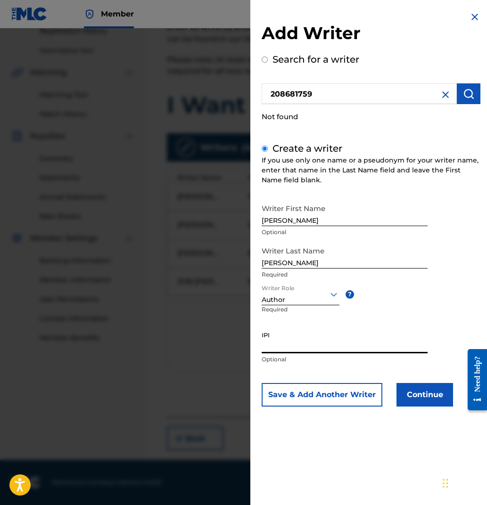
paste input "208681759"
type input "208681759"
click at [422, 397] on button "Continue" at bounding box center [424, 395] width 57 height 24
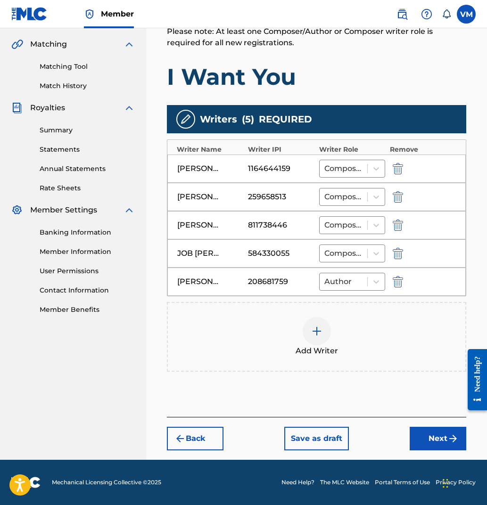
click at [447, 436] on img "submit" at bounding box center [452, 438] width 11 height 11
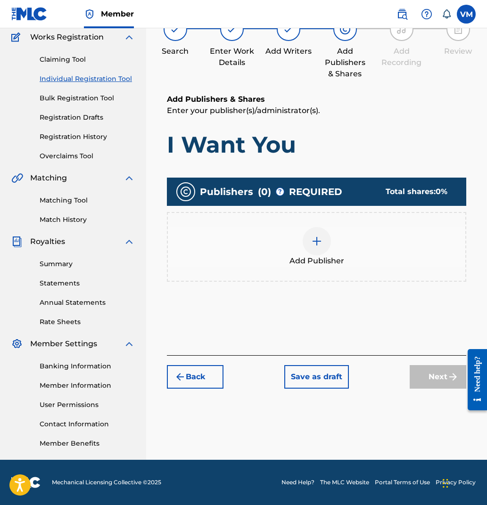
click at [314, 241] on img at bounding box center [316, 241] width 11 height 11
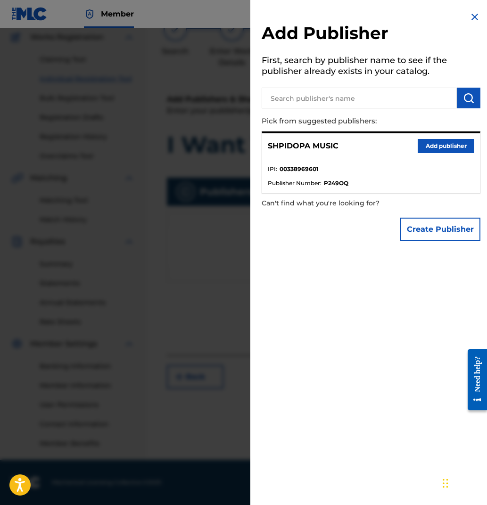
click at [436, 145] on button "Add publisher" at bounding box center [446, 146] width 57 height 14
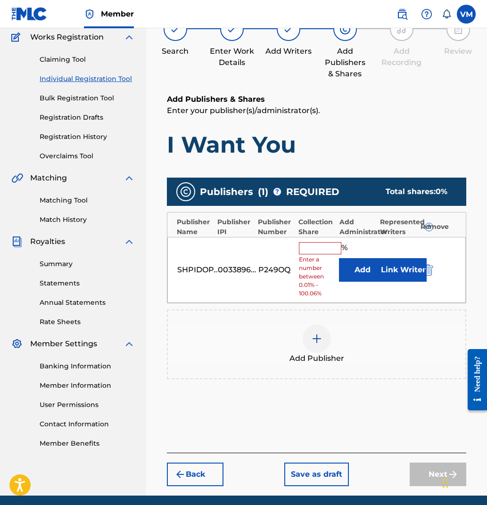
click at [322, 247] on input "text" at bounding box center [320, 248] width 42 height 12
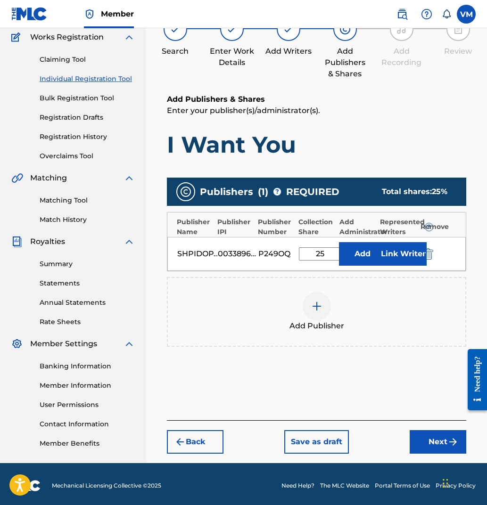
type input "25"
click at [395, 259] on button "Link Writer" at bounding box center [402, 254] width 47 height 24
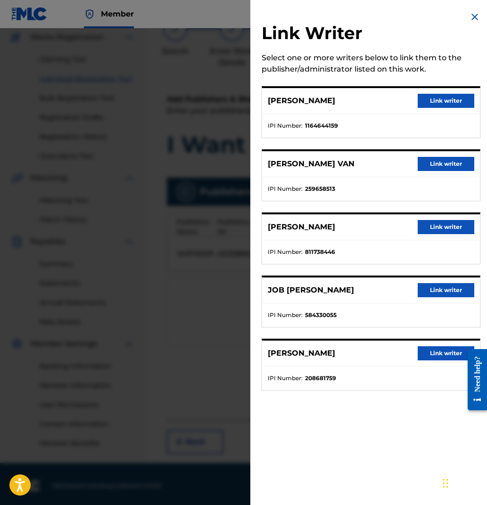
click at [433, 351] on button "Link writer" at bounding box center [446, 353] width 57 height 14
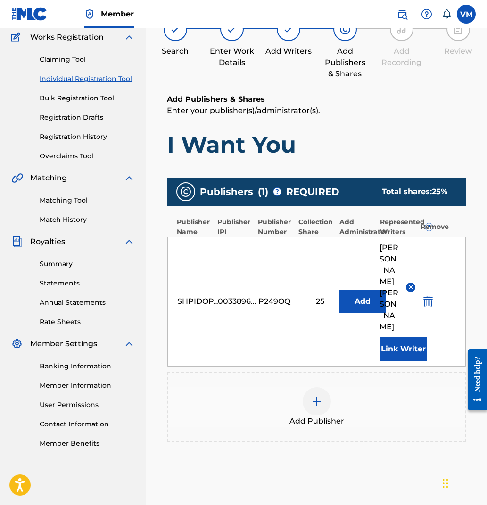
click at [312, 396] on img at bounding box center [316, 401] width 11 height 11
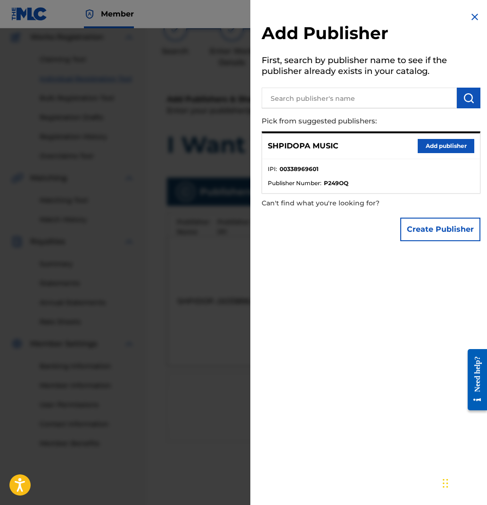
click at [418, 230] on button "Create Publisher" at bounding box center [440, 230] width 80 height 24
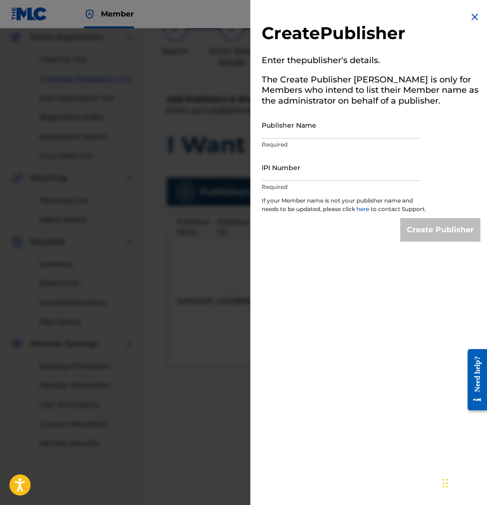
click at [299, 127] on input "Publisher Name" at bounding box center [341, 125] width 159 height 27
paste input "WC MUSIC CORP"
type input "WC MUSIC CORP"
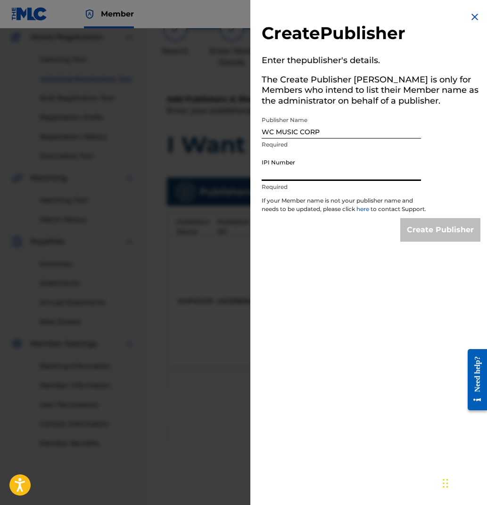
paste input "53026414"
type input "53026414"
click at [383, 253] on div "Create Publisher Enter the publisher 's details. The Create Publisher button is…" at bounding box center [370, 126] width 241 height 253
click at [311, 178] on input "53026414" at bounding box center [341, 167] width 159 height 27
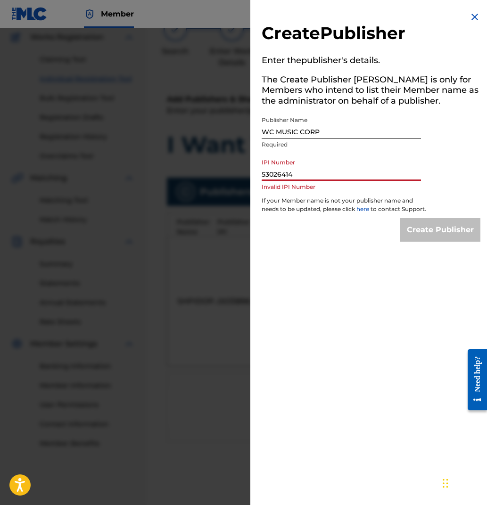
click at [311, 178] on input "53026414" at bounding box center [341, 167] width 159 height 27
click at [324, 132] on input "WC MUSIC CORP" at bounding box center [341, 125] width 159 height 27
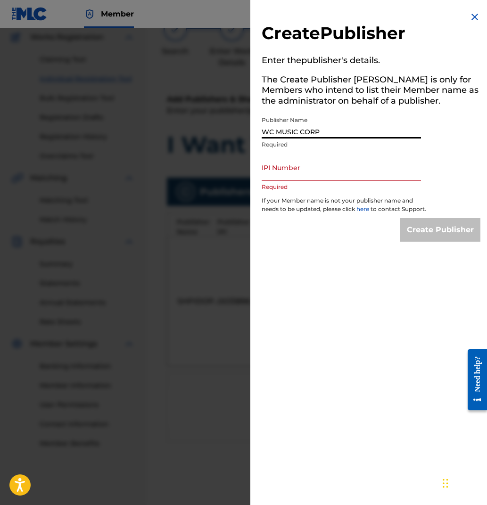
click at [324, 132] on input "WC MUSIC CORP" at bounding box center [341, 125] width 159 height 27
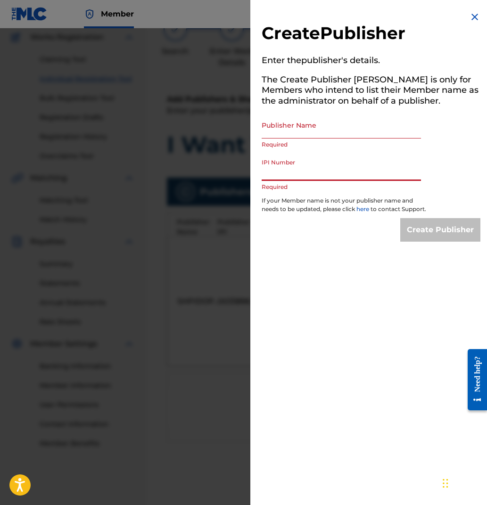
click at [302, 172] on input "IPI Number" at bounding box center [341, 167] width 159 height 27
paste input "701666166"
type input "701666166"
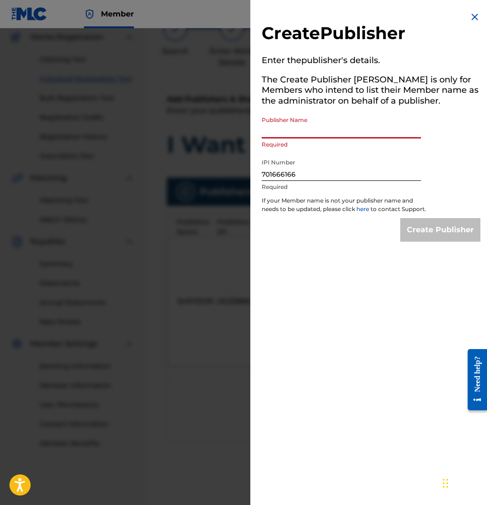
paste input "COLOURFULL MUSIC"
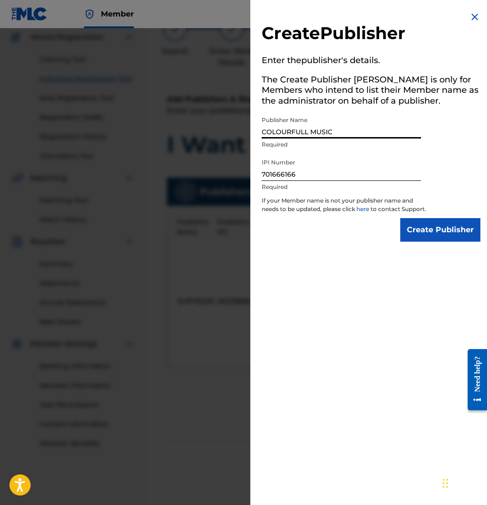
type input "COLOURFULL MUSIC"
click at [429, 242] on input "Create Publisher" at bounding box center [440, 230] width 80 height 24
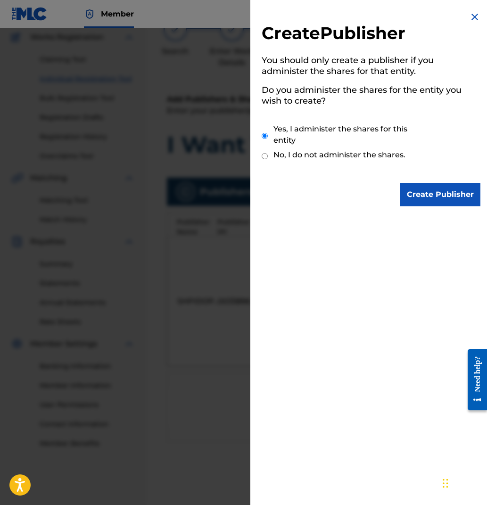
click at [263, 152] on input "No, I do not administer the shares." at bounding box center [265, 156] width 6 height 9
radio input "true"
click at [427, 197] on input "Create Publisher" at bounding box center [440, 195] width 80 height 24
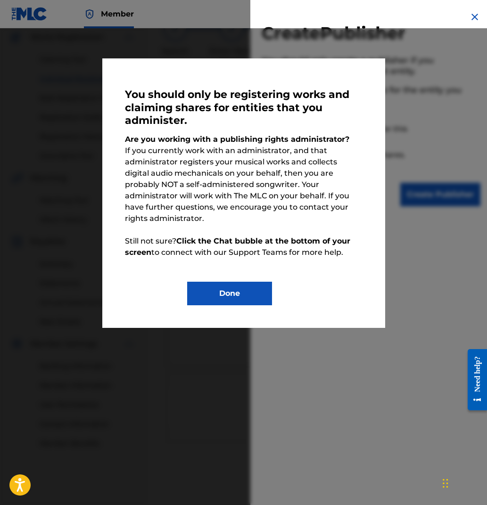
click at [238, 284] on button "Done" at bounding box center [229, 294] width 85 height 24
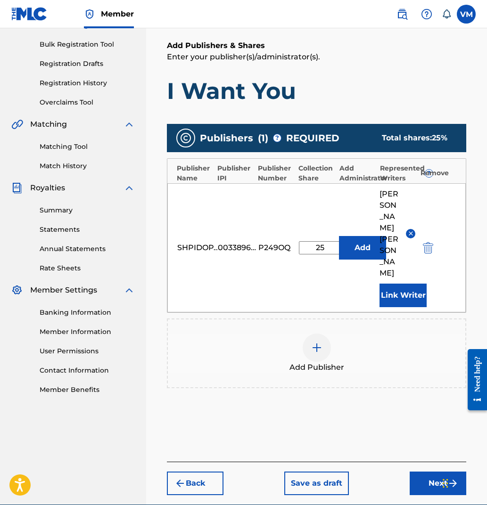
scroll to position [132, 0]
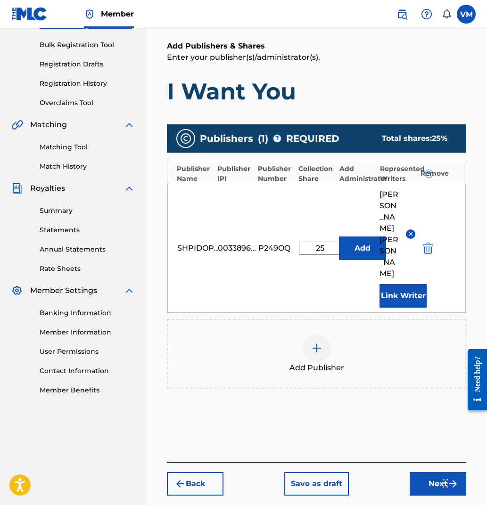
click at [434, 472] on button "Next" at bounding box center [438, 484] width 57 height 24
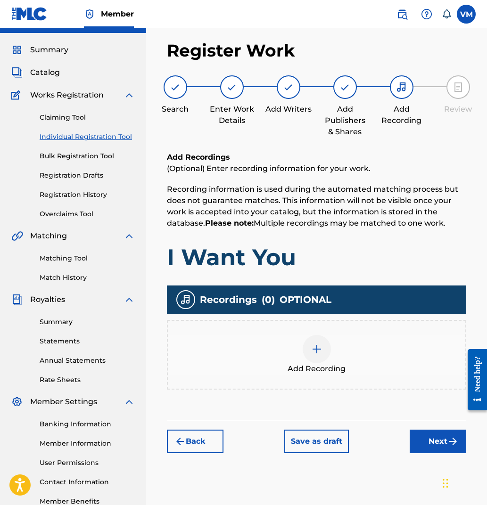
scroll to position [21, 0]
click at [316, 346] on img at bounding box center [316, 349] width 11 height 11
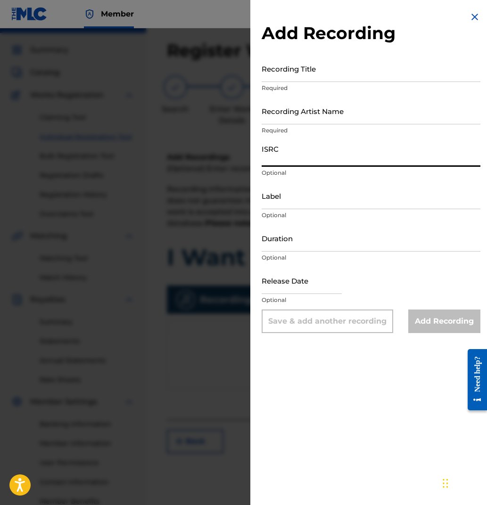
paste input "NLQ8D2200237"
type input "NLQ8D2200237"
click at [289, 199] on input "Label" at bounding box center [371, 195] width 219 height 27
type input "Virgin/UMG"
click at [298, 247] on input "Duration" at bounding box center [371, 238] width 219 height 27
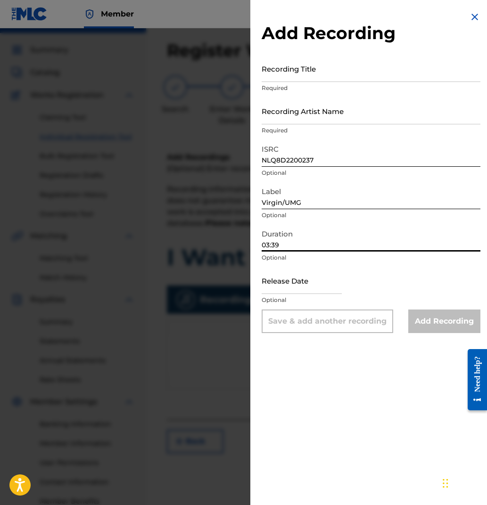
type input "03:39"
click at [317, 286] on input "text" at bounding box center [302, 280] width 80 height 27
select select "7"
select select "2025"
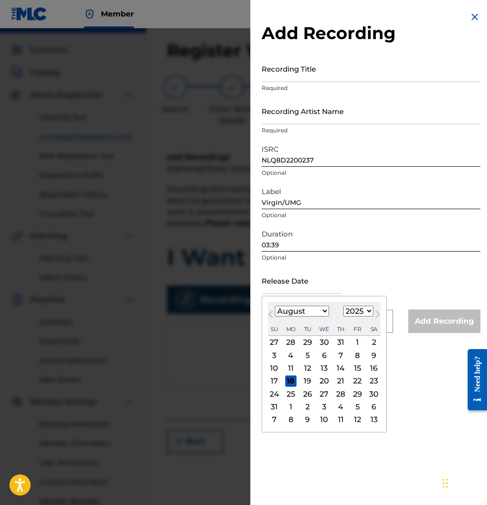
click at [352, 368] on div "15" at bounding box center [357, 368] width 11 height 11
type input "[DATE]"
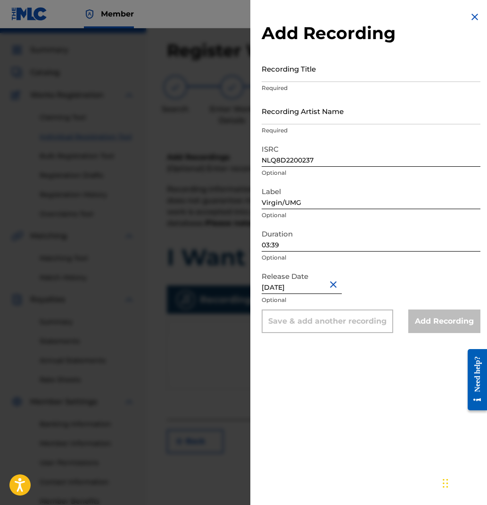
click at [326, 288] on input "[DATE]" at bounding box center [302, 280] width 80 height 27
select select "7"
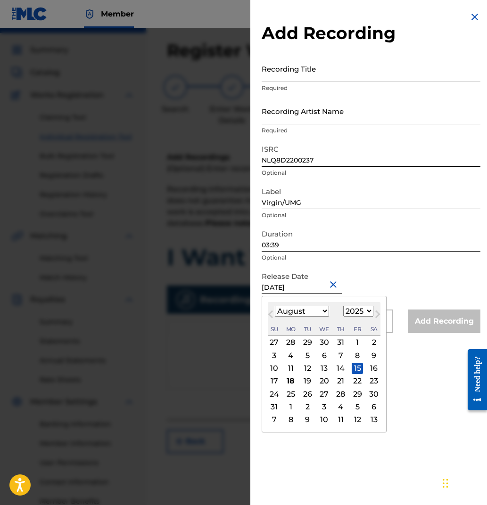
select select "2022"
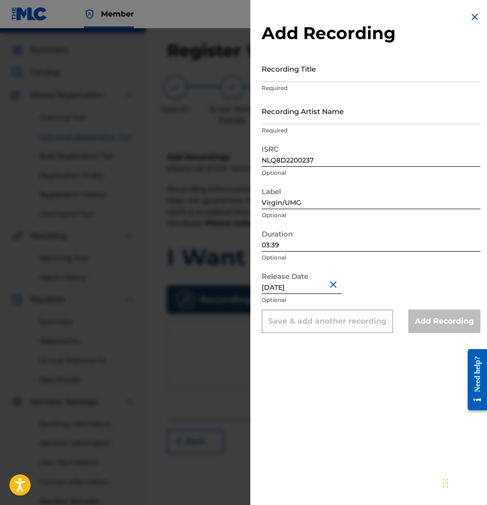
click at [437, 321] on div "Add Recording" at bounding box center [444, 322] width 72 height 24
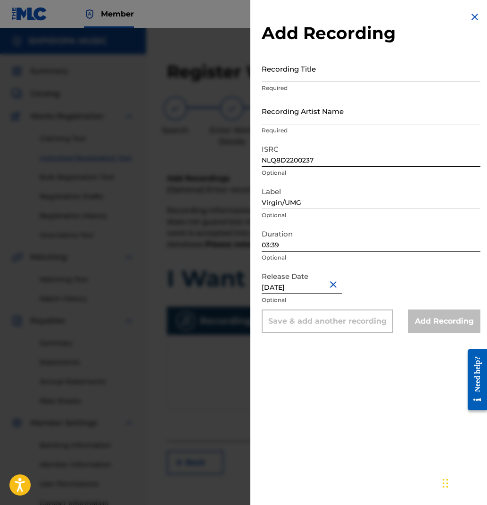
scroll to position [0, 0]
click at [304, 73] on input "Recording Title" at bounding box center [371, 68] width 219 height 27
type input "I Want You"
click at [372, 286] on div "Release Date [DATE] Optional" at bounding box center [371, 288] width 219 height 42
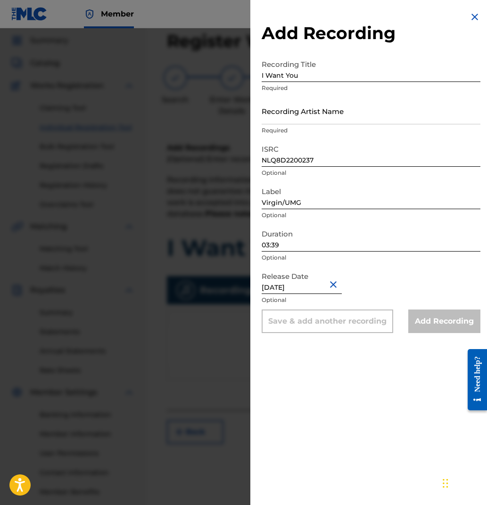
scroll to position [35, 0]
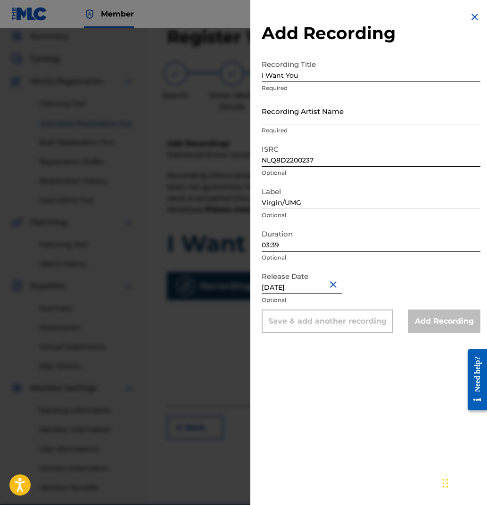
click at [376, 323] on div "Save & add another recording" at bounding box center [328, 322] width 132 height 24
click at [356, 115] on input "Recording Artist Name" at bounding box center [371, 111] width 219 height 27
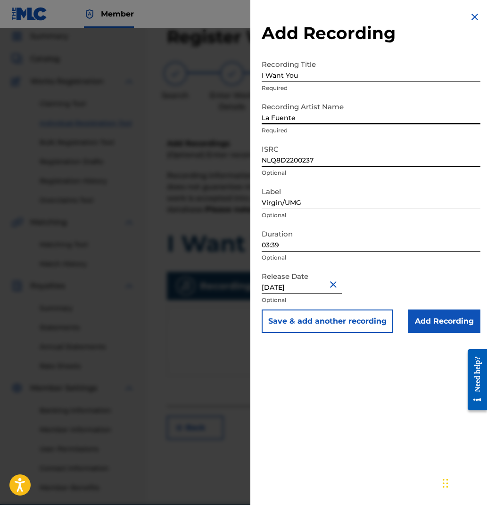
type input "La Fuente"
click at [424, 324] on input "Add Recording" at bounding box center [444, 322] width 72 height 24
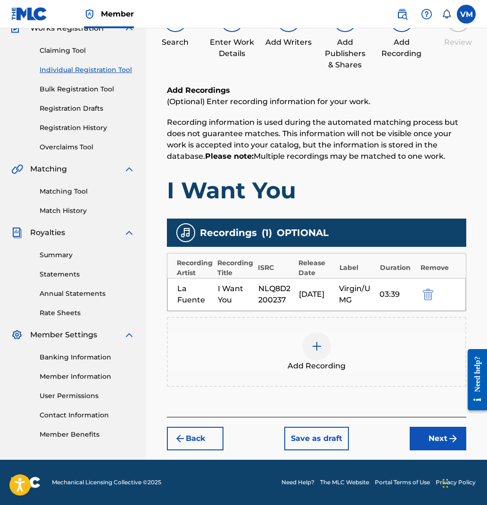
scroll to position [88, 0]
click at [438, 437] on button "Next" at bounding box center [438, 439] width 57 height 24
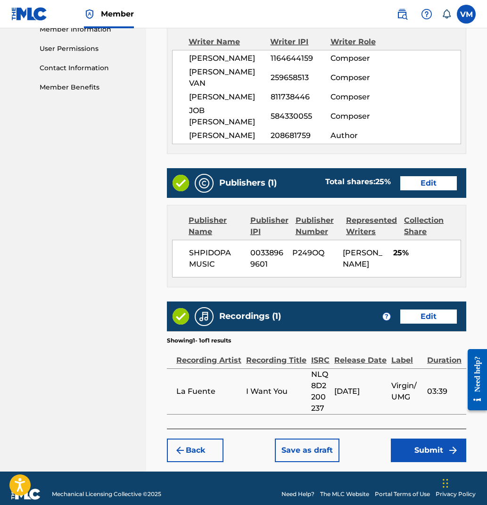
scroll to position [435, 0]
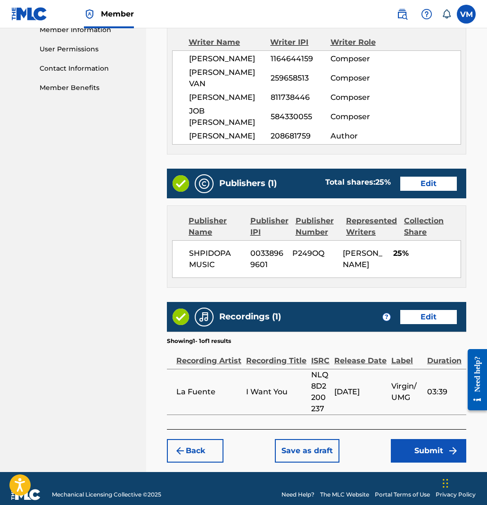
click at [419, 441] on button "Submit" at bounding box center [428, 451] width 75 height 24
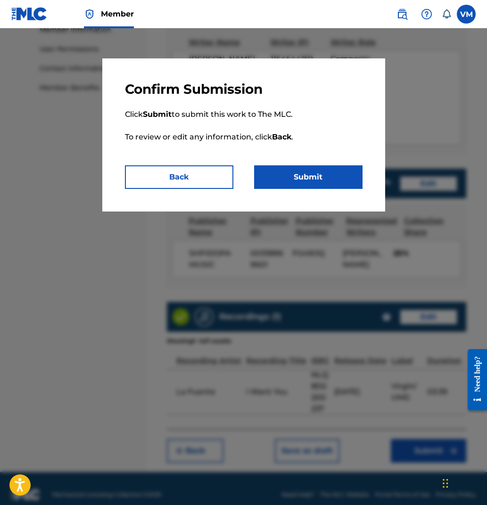
click at [328, 181] on button "Submit" at bounding box center [308, 177] width 108 height 24
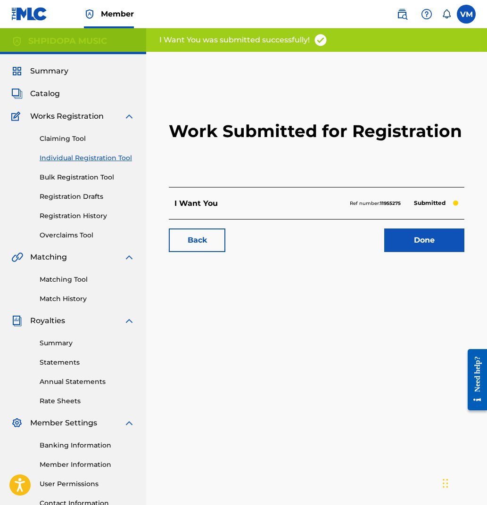
click at [424, 239] on link "Done" at bounding box center [424, 241] width 80 height 24
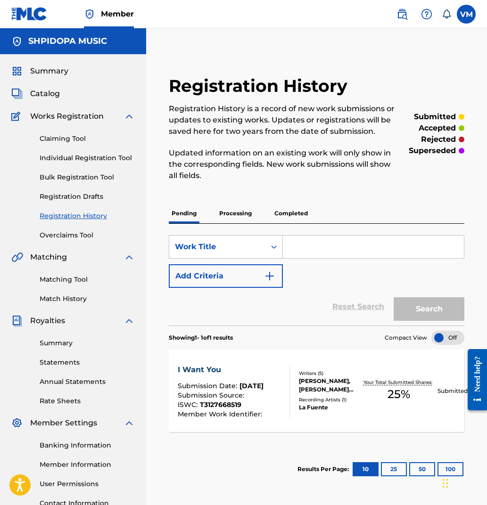
click at [441, 337] on div at bounding box center [447, 338] width 33 height 14
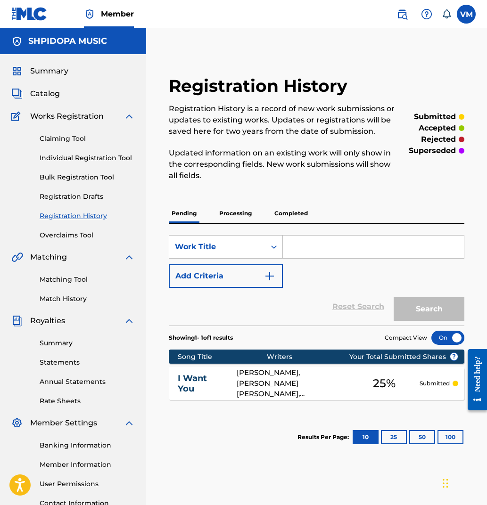
click at [443, 337] on div at bounding box center [447, 338] width 33 height 14
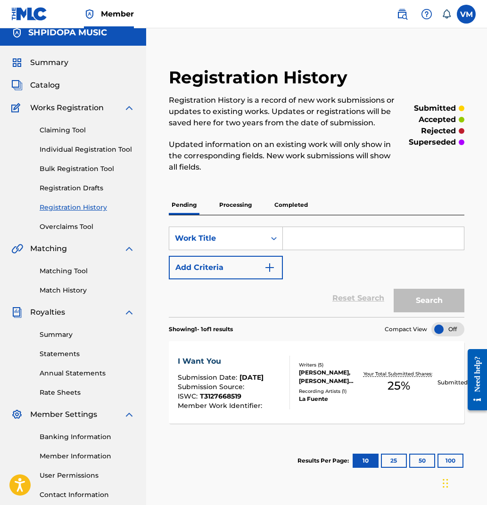
scroll to position [8, 0]
click at [271, 237] on icon "Search Form" at bounding box center [273, 238] width 9 height 9
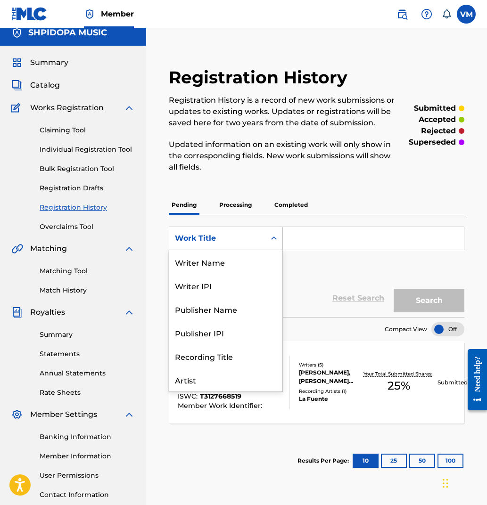
scroll to position [47, 0]
click at [271, 237] on icon "Search Form" at bounding box center [273, 238] width 9 height 9
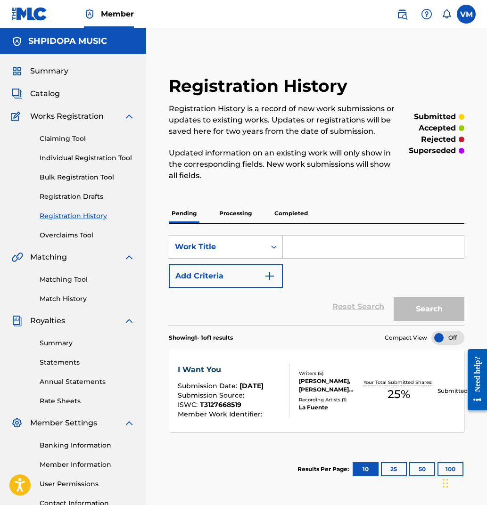
scroll to position [0, 0]
click at [286, 395] on div at bounding box center [286, 391] width 8 height 54
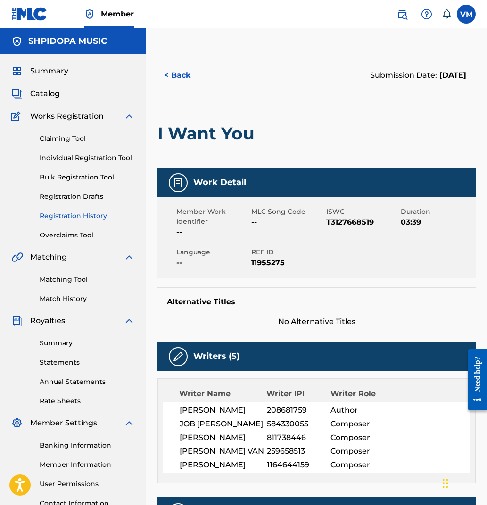
click at [171, 77] on button "< Back" at bounding box center [185, 76] width 57 height 24
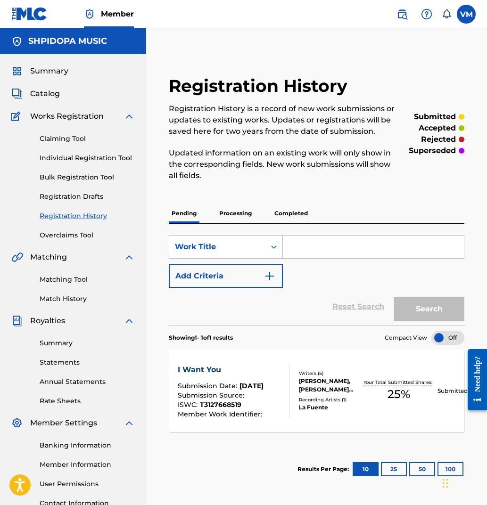
click at [73, 140] on link "Claiming Tool" at bounding box center [87, 139] width 95 height 10
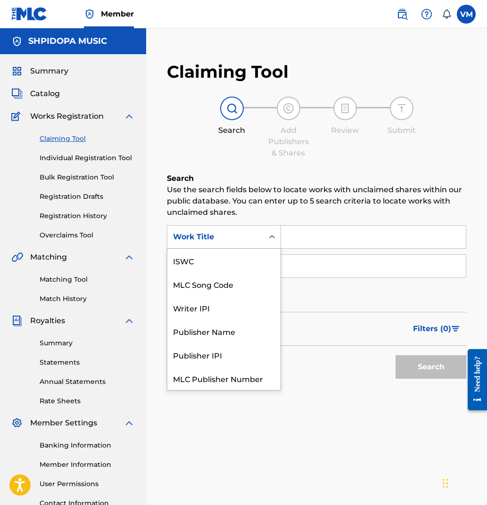
scroll to position [24, 0]
click at [276, 233] on icon "Search Form" at bounding box center [271, 236] width 9 height 9
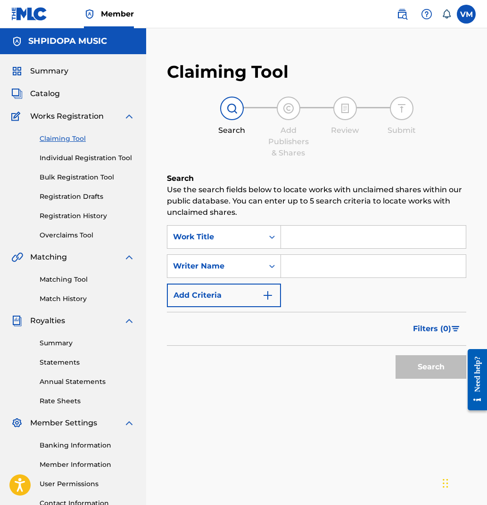
click at [297, 238] on input "Search Form" at bounding box center [373, 237] width 185 height 23
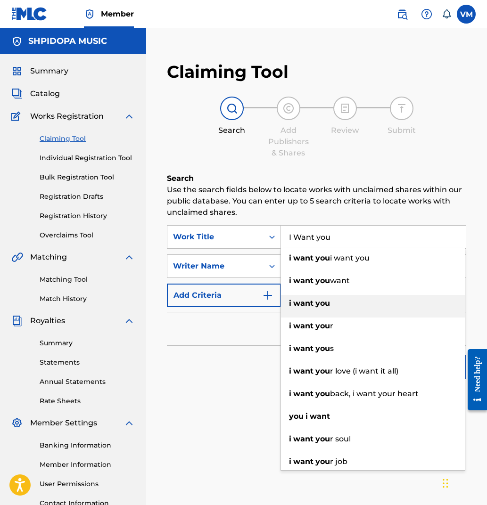
click at [293, 309] on div "i want you" at bounding box center [373, 303] width 184 height 17
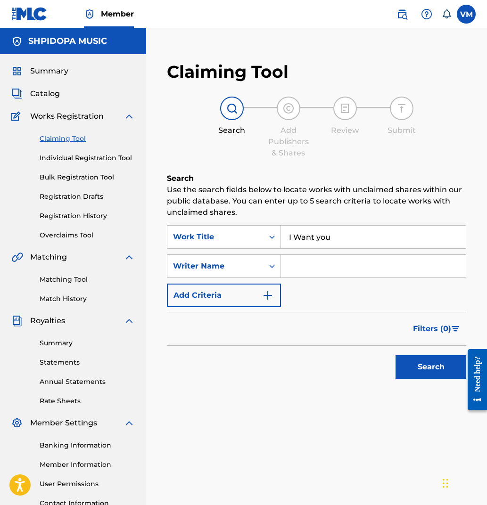
type input "i want you"
click at [272, 265] on icon "Search Form" at bounding box center [271, 266] width 9 height 9
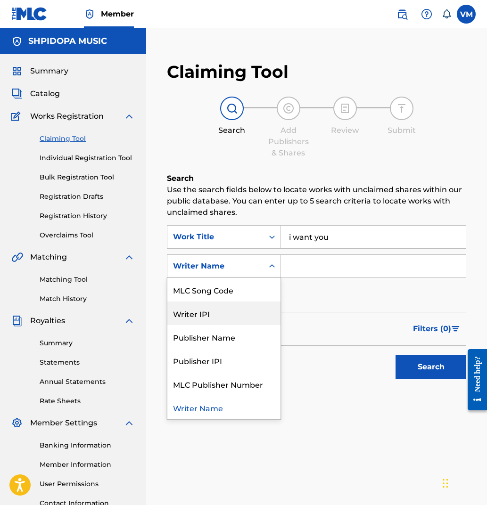
click at [222, 314] on div "Writer IPI" at bounding box center [223, 314] width 113 height 24
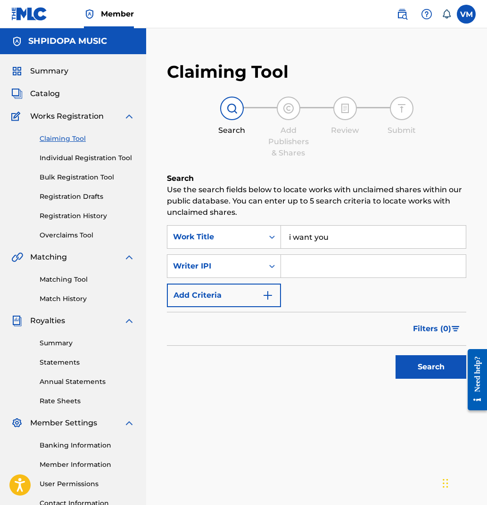
paste input "208681759"
type input "208681759"
click at [422, 362] on button "Search" at bounding box center [430, 367] width 71 height 24
click at [73, 236] on link "Overclaims Tool" at bounding box center [87, 235] width 95 height 10
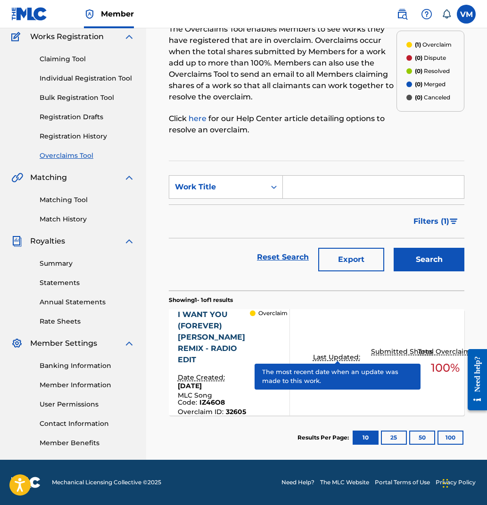
scroll to position [87, 0]
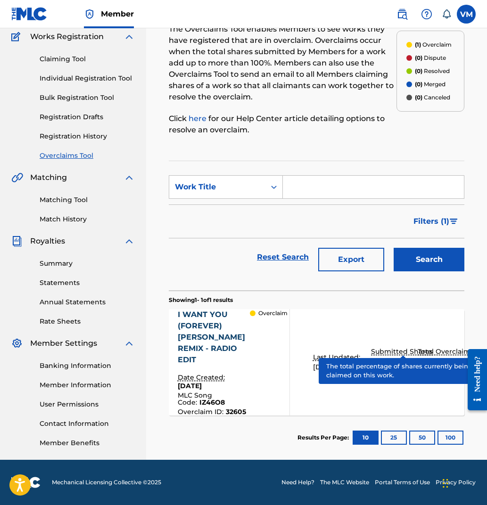
click at [396, 347] on p "Submitted Shares" at bounding box center [403, 352] width 64 height 10
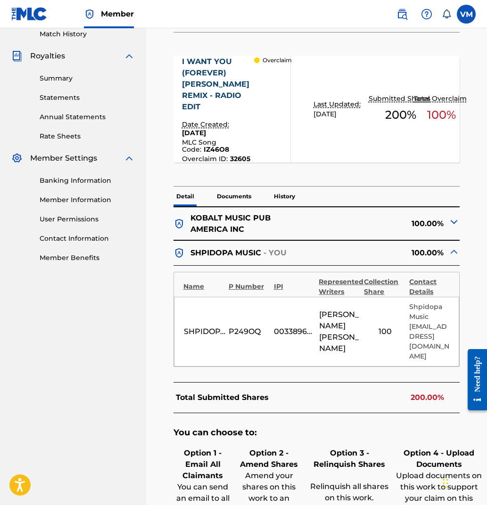
scroll to position [265, 0]
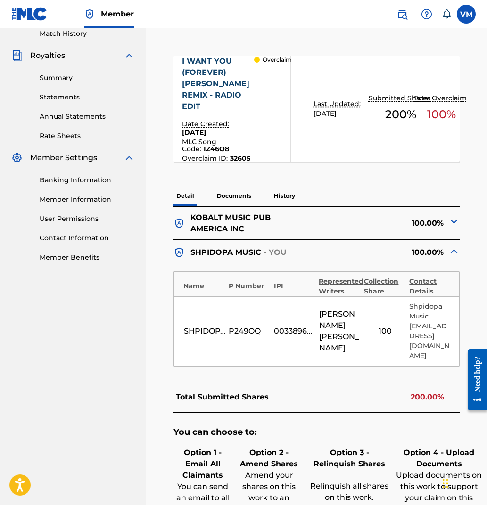
click at [450, 227] on img at bounding box center [453, 221] width 11 height 11
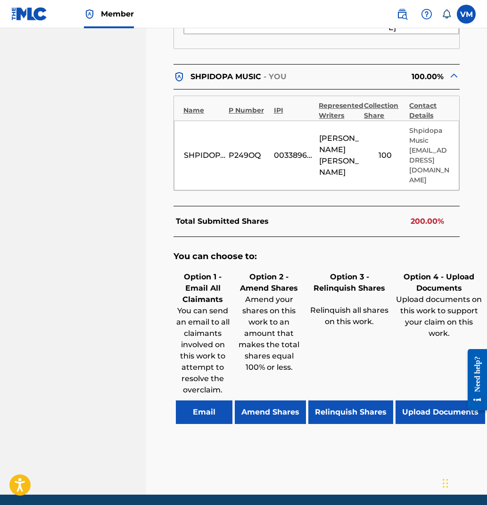
scroll to position [681, 0]
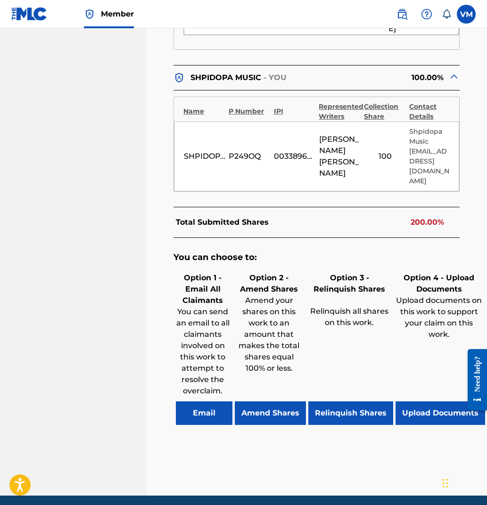
click at [272, 402] on button "Amend Shares" at bounding box center [270, 414] width 71 height 24
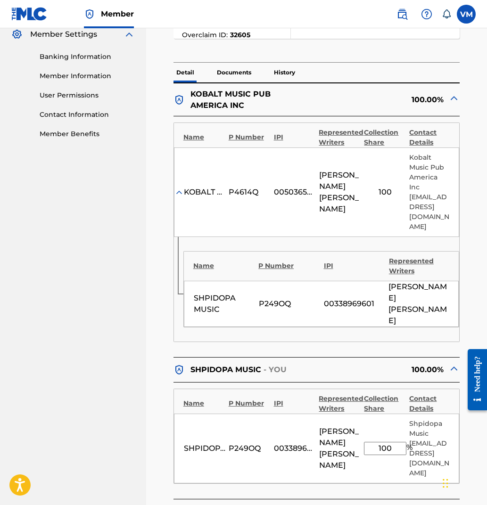
scroll to position [373, 0]
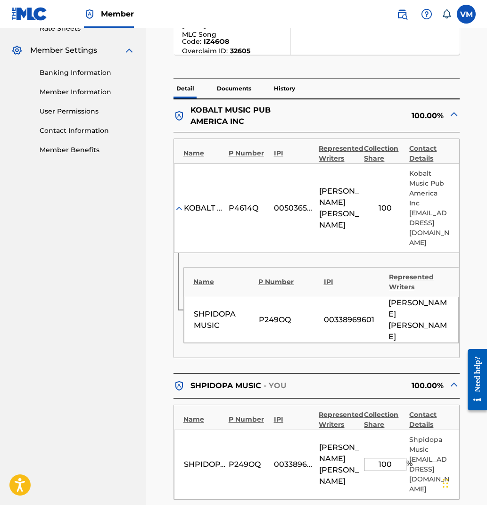
click at [381, 217] on div "KOBALT MUSIC PUB AMERICA INC P4614Q 00503659557 [PERSON_NAME] 100 Kobalt Music …" at bounding box center [317, 209] width 286 height 90
click at [381, 204] on div "KOBALT MUSIC PUB AMERICA INC P4614Q 00503659557 [PERSON_NAME] 100 Kobalt Music …" at bounding box center [317, 209] width 286 height 90
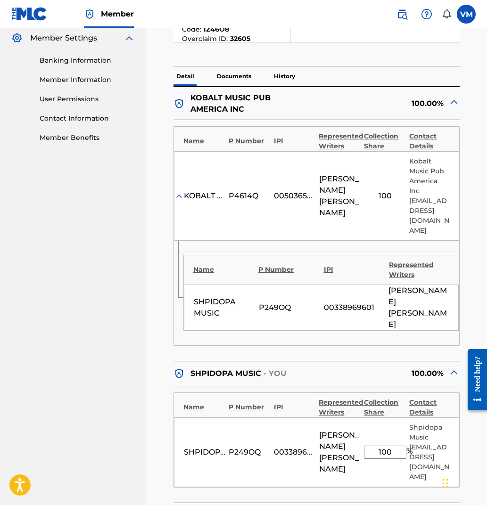
scroll to position [386, 0]
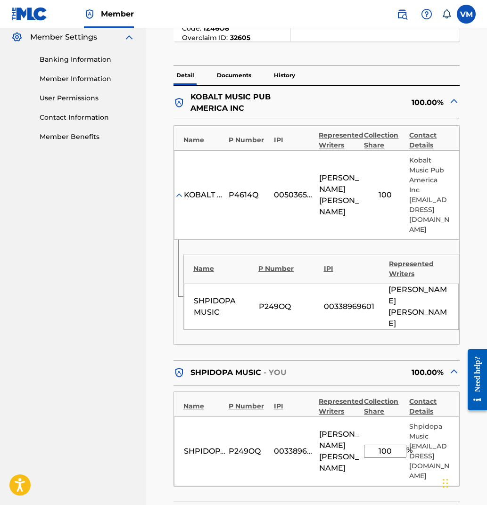
click at [392, 445] on input "100" at bounding box center [385, 451] width 42 height 13
type input "1"
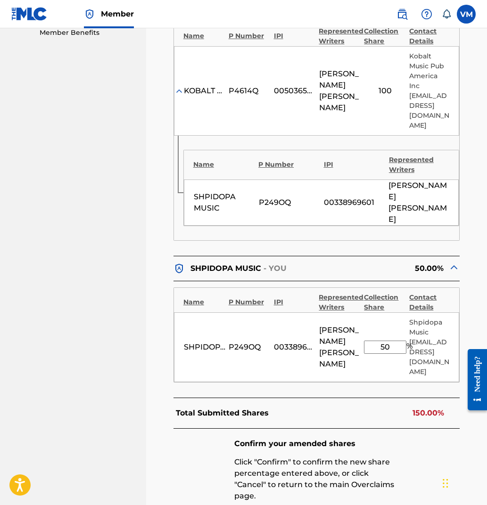
scroll to position [491, 0]
type input "5"
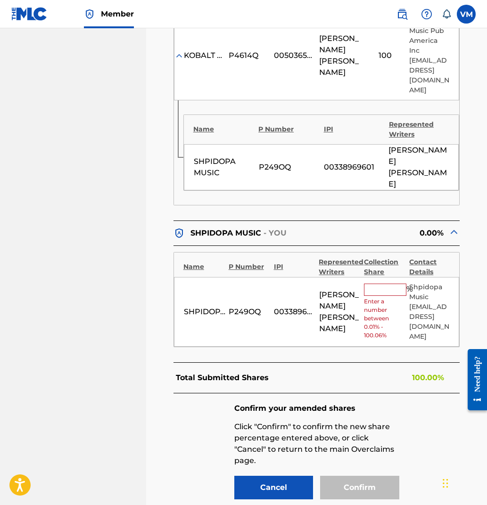
scroll to position [524, 0]
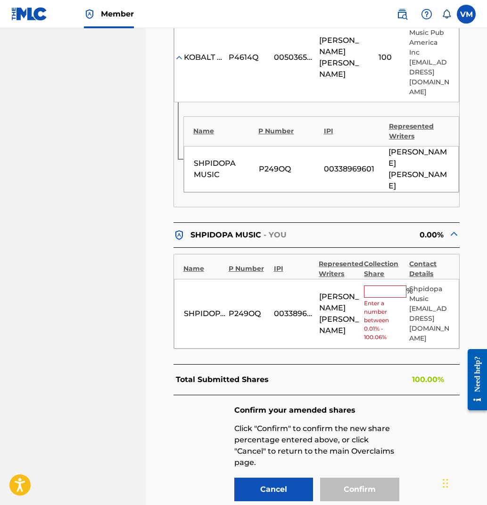
type input "0"
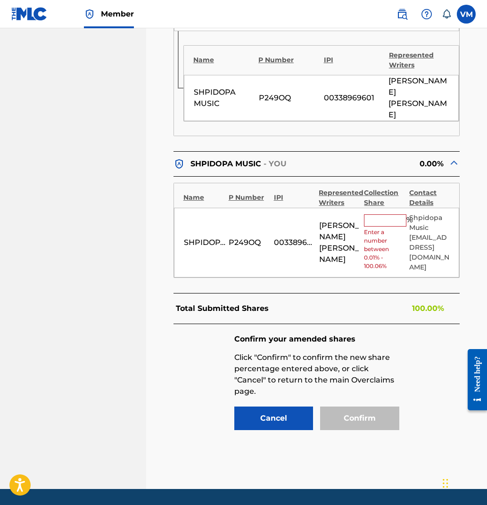
scroll to position [594, 0]
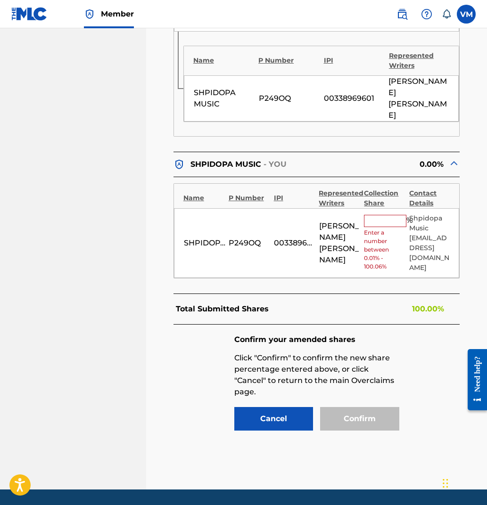
click at [411, 214] on p "Shpidopa Music" at bounding box center [429, 224] width 41 height 20
click at [242, 238] on div "P249OQ" at bounding box center [250, 243] width 42 height 11
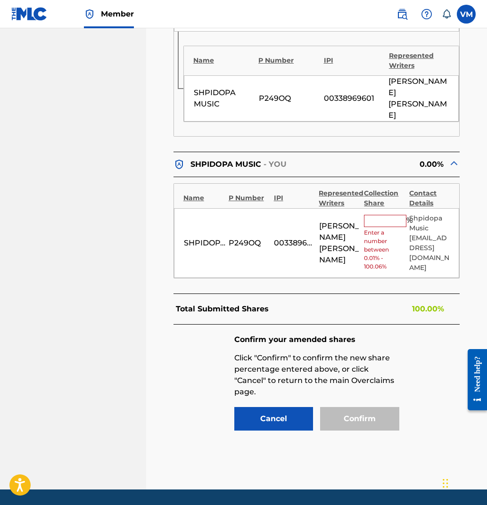
click at [242, 238] on div "P249OQ" at bounding box center [250, 243] width 42 height 11
click at [275, 193] on div "IPI" at bounding box center [294, 198] width 41 height 10
